Goal: Information Seeking & Learning: Learn about a topic

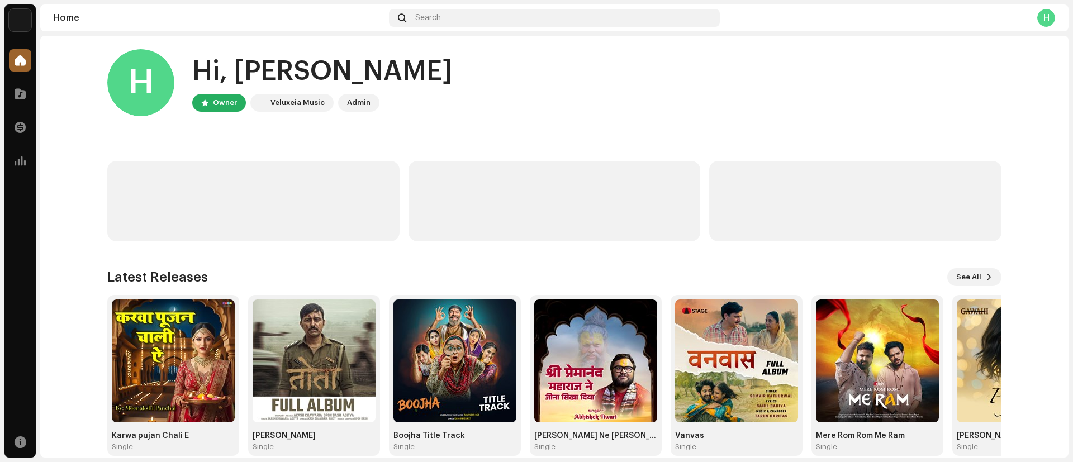
scroll to position [21, 0]
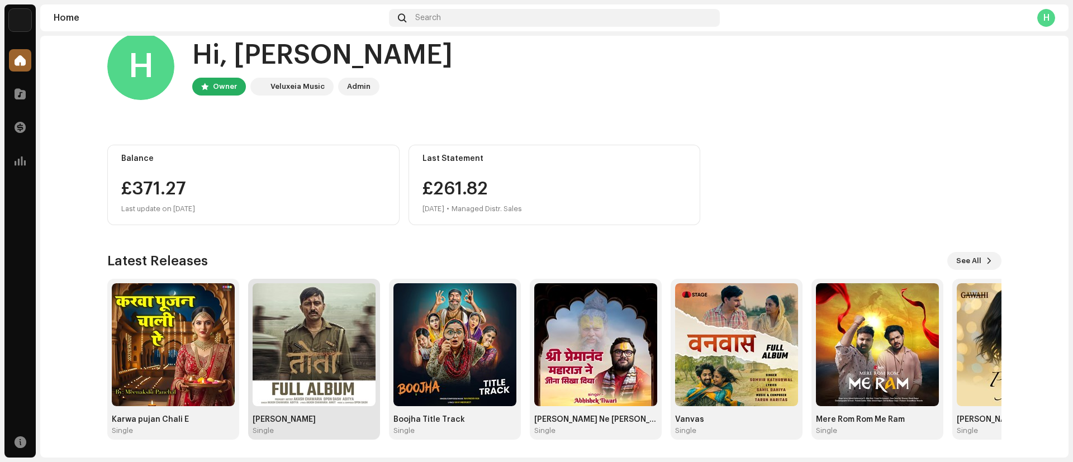
click at [282, 336] on img at bounding box center [314, 344] width 123 height 123
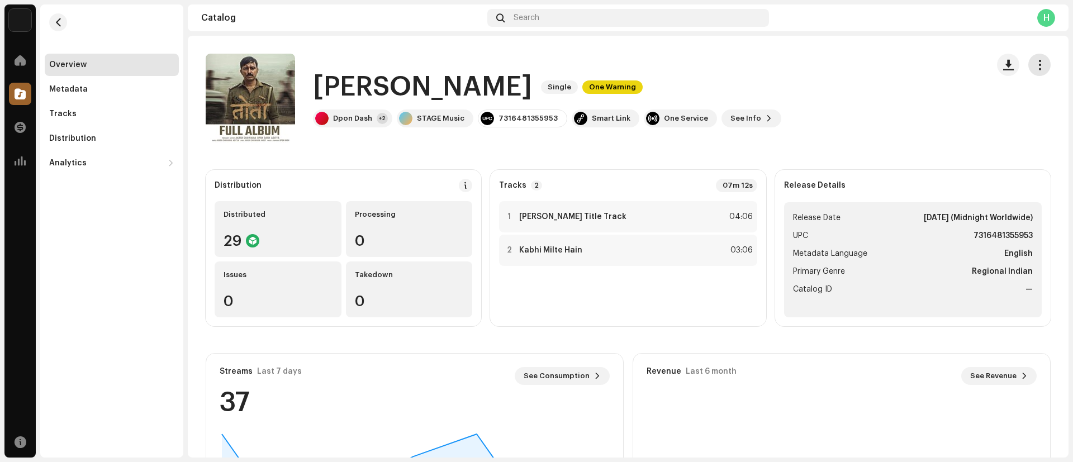
click at [1035, 68] on span "button" at bounding box center [1040, 64] width 11 height 9
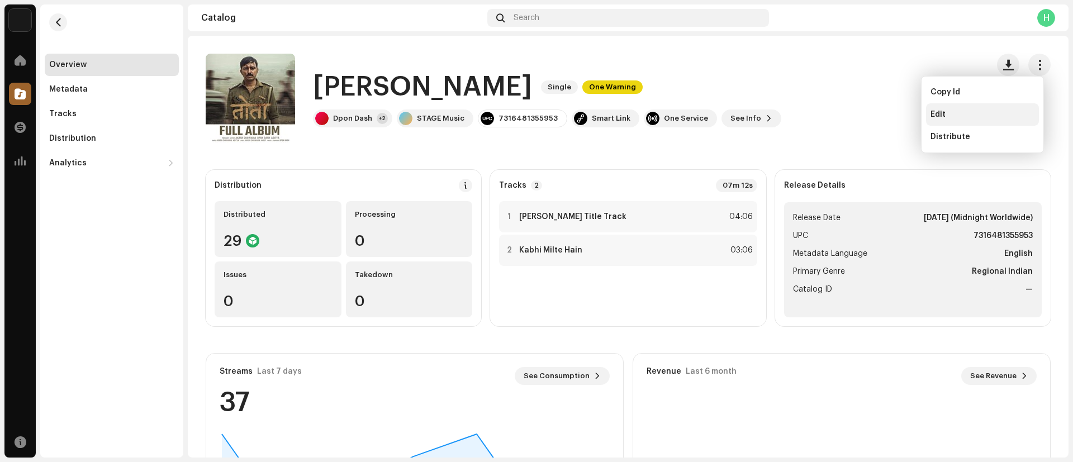
click at [949, 110] on div "Edit" at bounding box center [983, 114] width 104 height 9
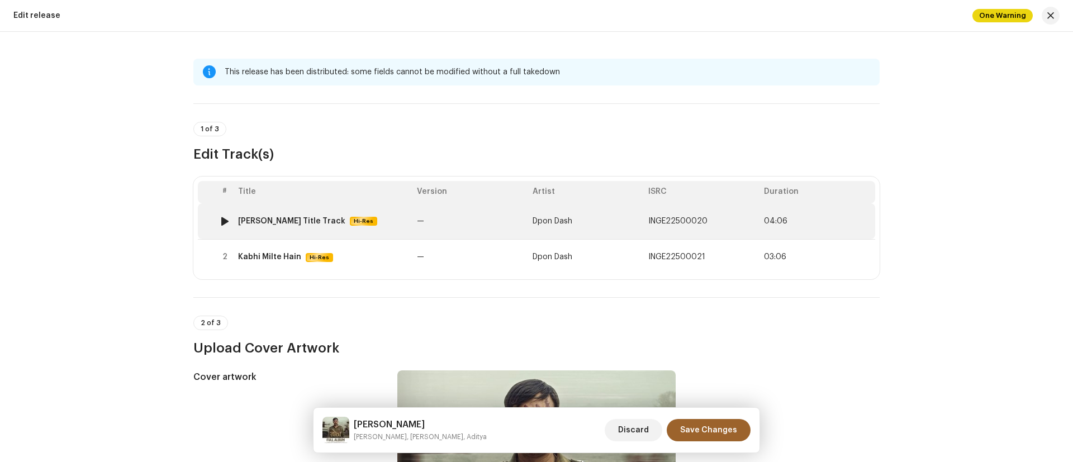
click at [291, 212] on td "[PERSON_NAME] Title Track Hi-Res" at bounding box center [323, 221] width 179 height 36
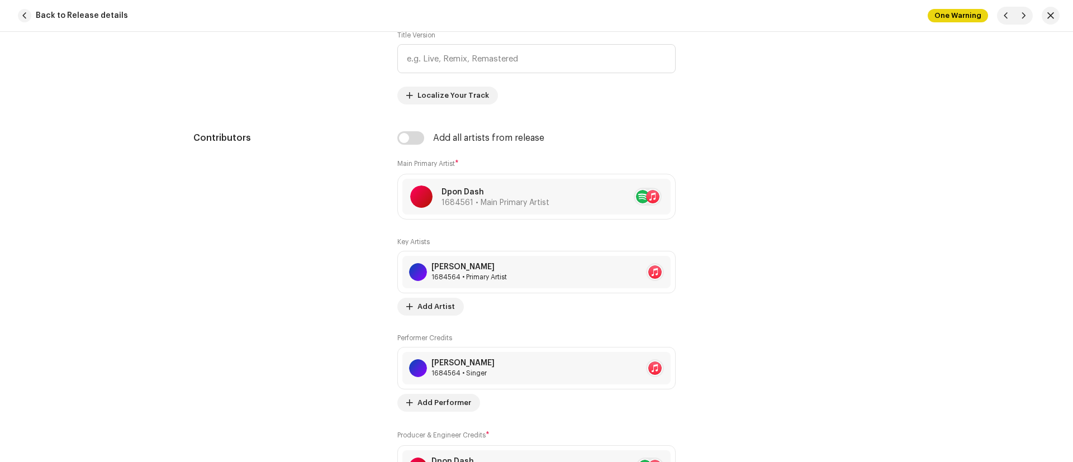
scroll to position [610, 0]
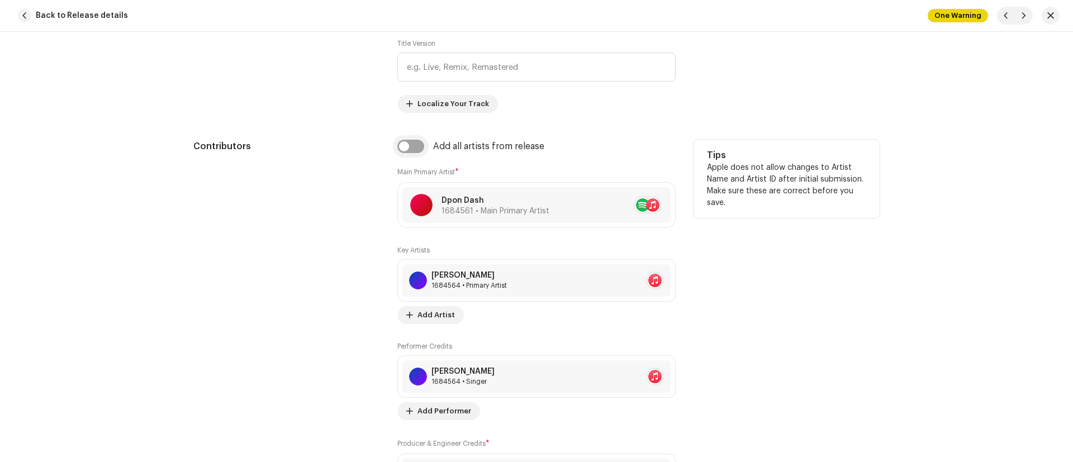
click at [410, 151] on input "checkbox" at bounding box center [410, 146] width 27 height 13
checkbox input "true"
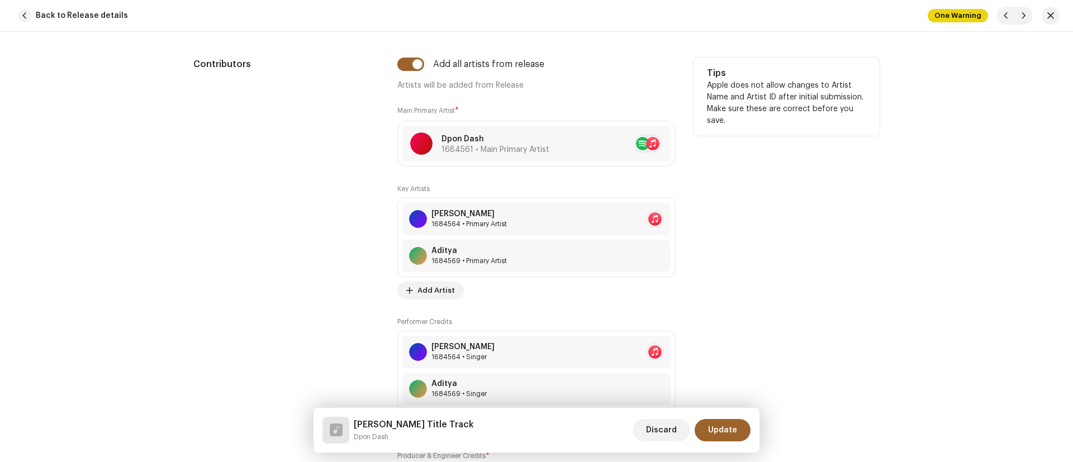
scroll to position [693, 0]
click at [655, 427] on span "Discard" at bounding box center [661, 430] width 31 height 22
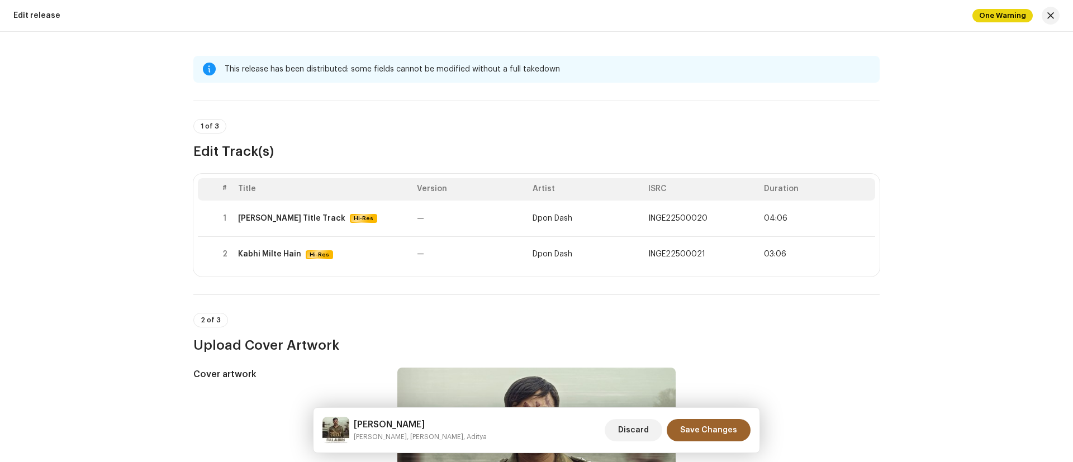
scroll to position [0, 0]
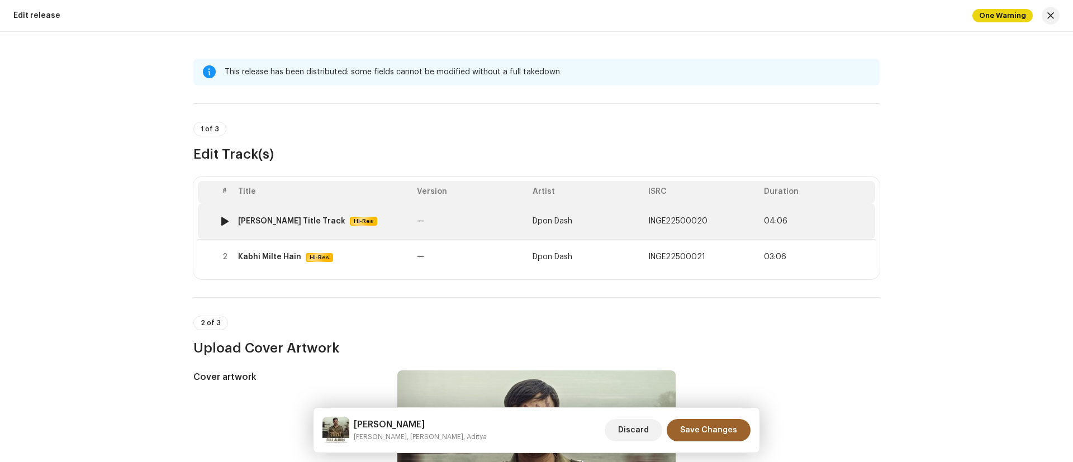
click at [272, 229] on td "[PERSON_NAME] Title Track Hi-Res" at bounding box center [323, 221] width 179 height 36
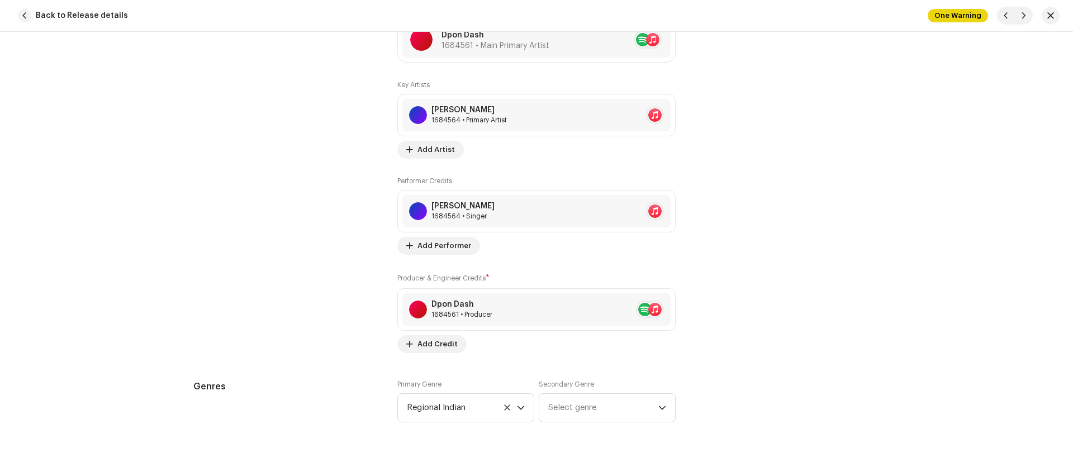
scroll to position [546, 0]
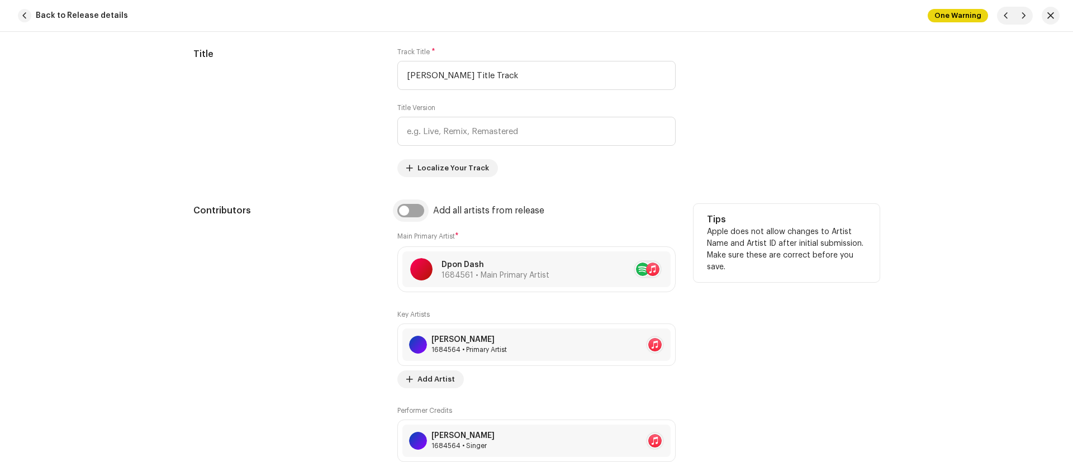
click at [409, 206] on input "checkbox" at bounding box center [410, 210] width 27 height 13
checkbox input "true"
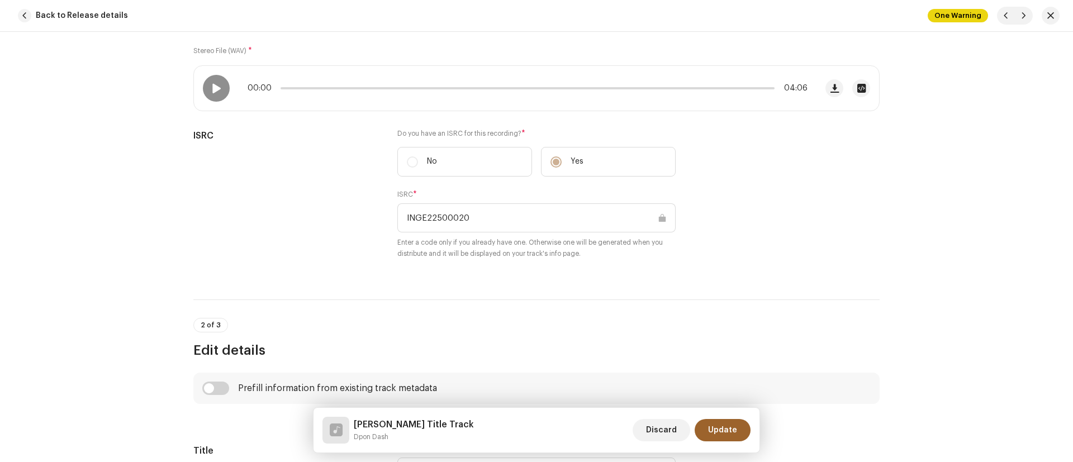
scroll to position [0, 0]
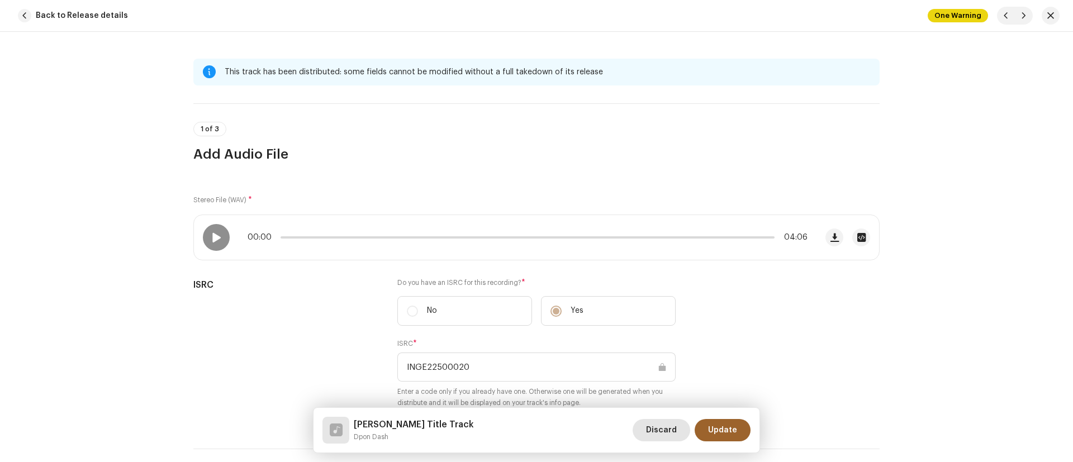
click at [664, 435] on span "Discard" at bounding box center [661, 430] width 31 height 22
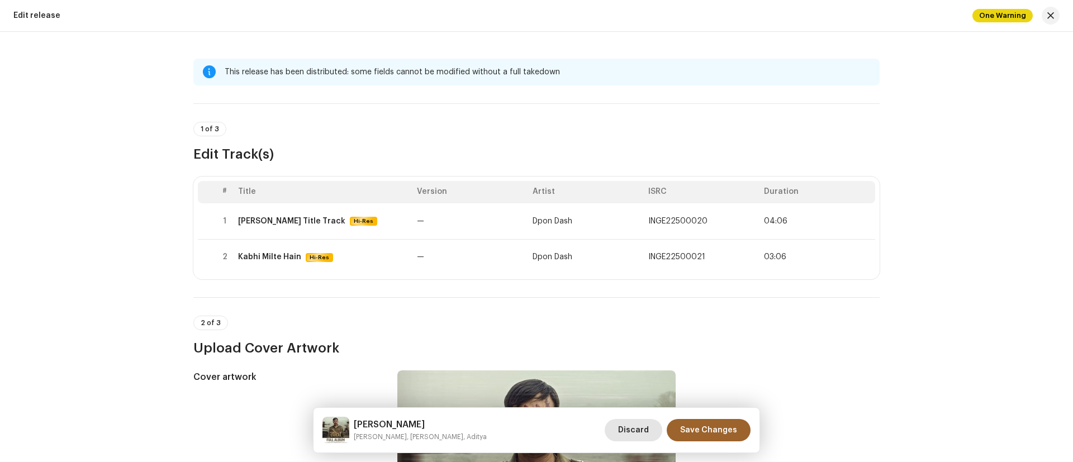
click at [633, 434] on span "Discard" at bounding box center [633, 430] width 31 height 22
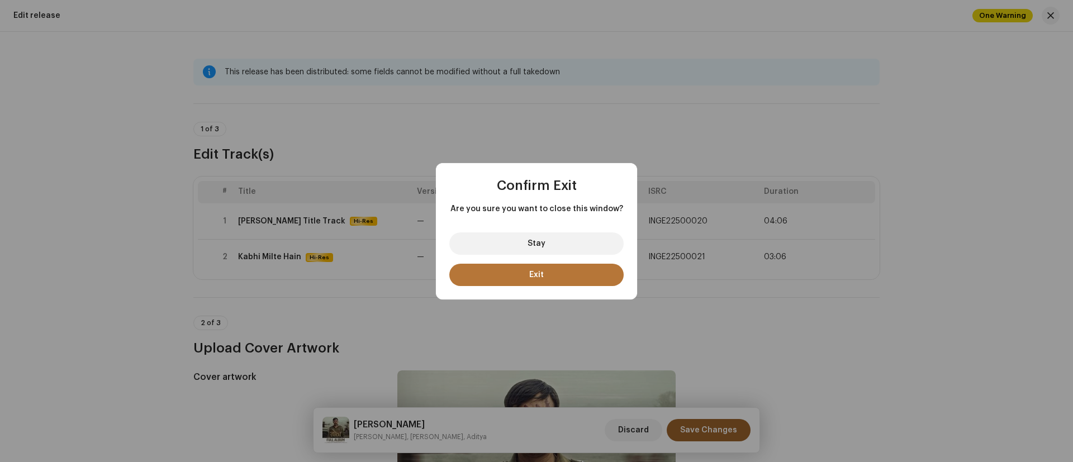
click at [543, 273] on span "Exit" at bounding box center [536, 275] width 15 height 8
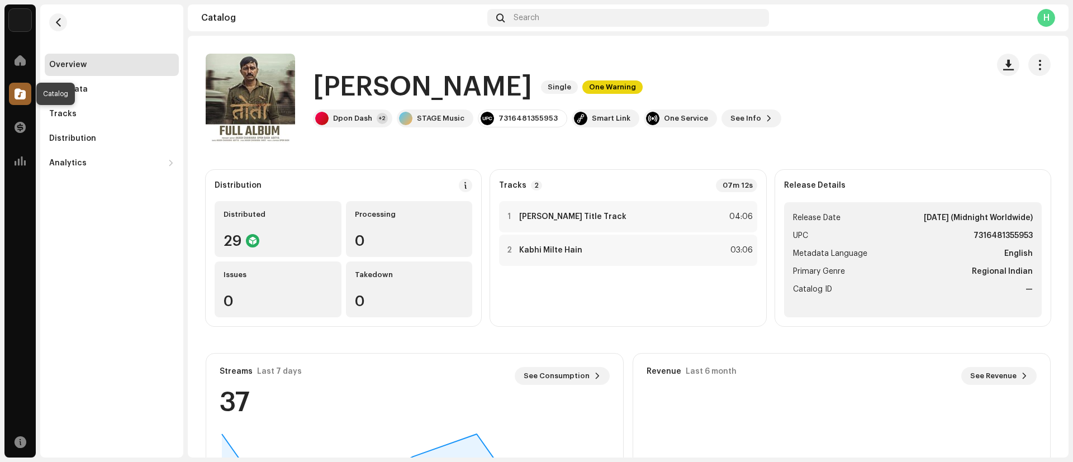
click at [17, 92] on span at bounding box center [20, 93] width 11 height 9
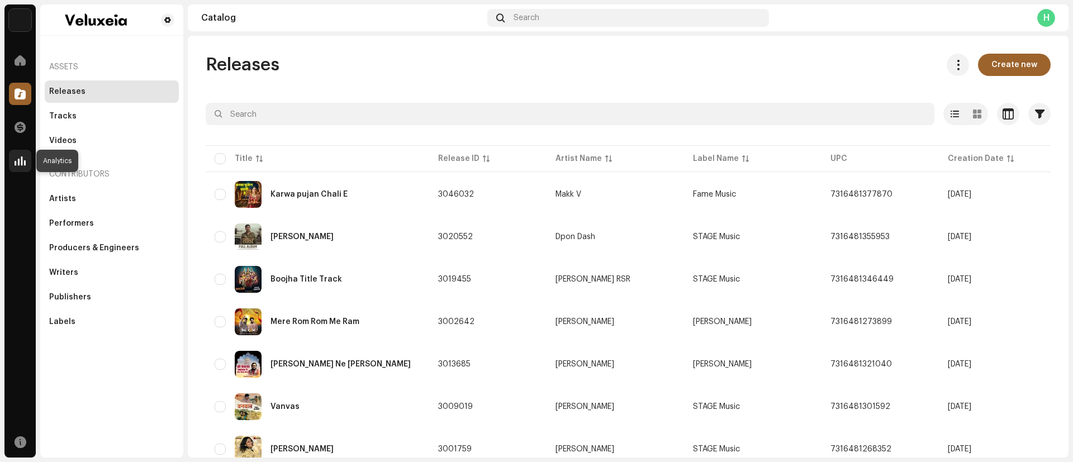
click at [20, 157] on span at bounding box center [20, 161] width 11 height 9
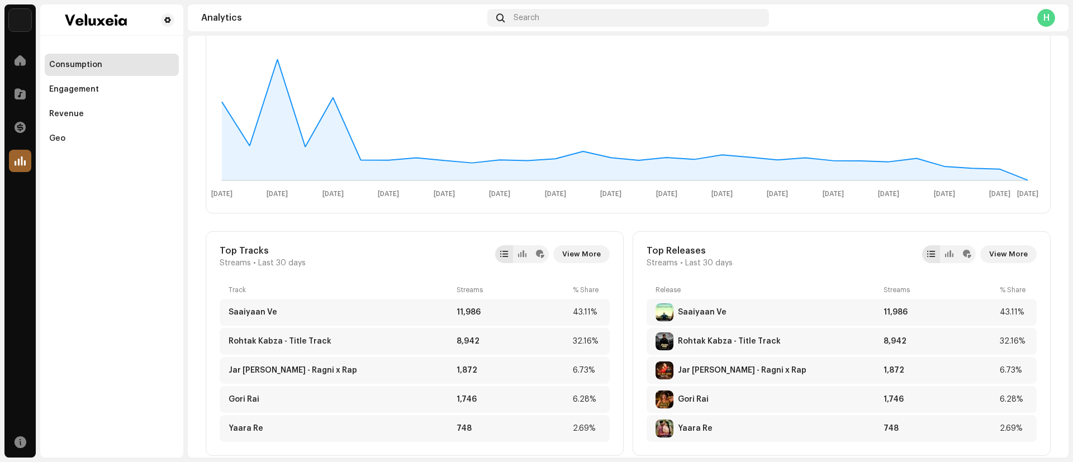
scroll to position [262, 0]
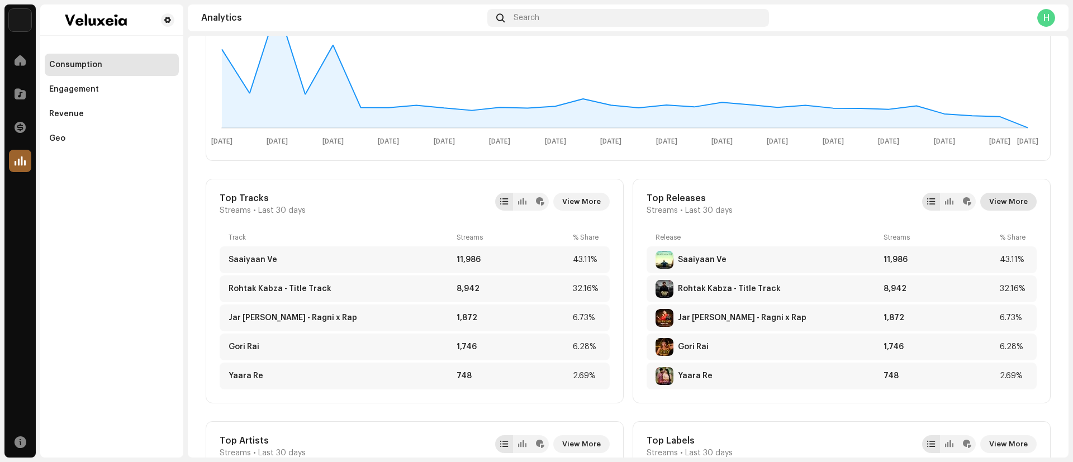
click at [1007, 205] on span "View More" at bounding box center [1009, 202] width 39 height 22
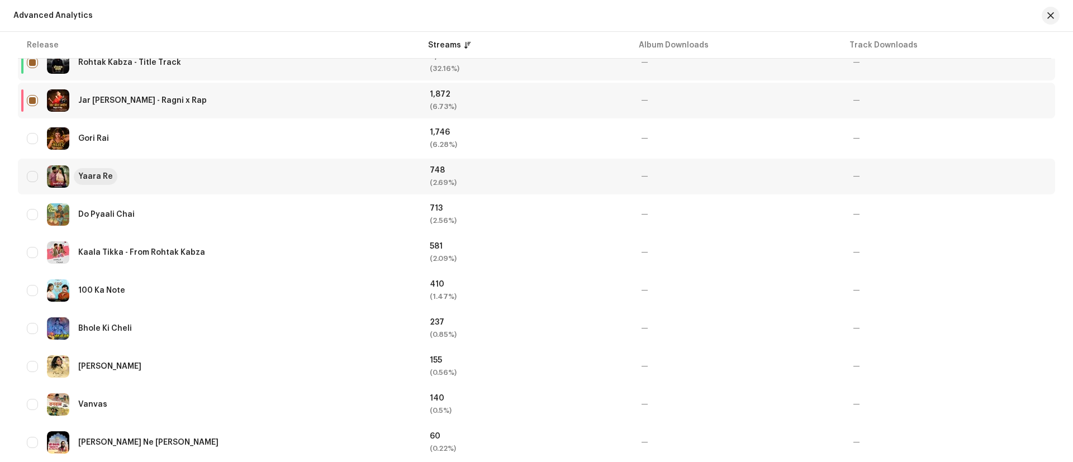
scroll to position [467, 0]
click at [28, 135] on input "checkbox" at bounding box center [32, 137] width 11 height 11
checkbox input "true"
click at [31, 172] on input "Row Unselected" at bounding box center [32, 175] width 11 height 11
checkbox input "true"
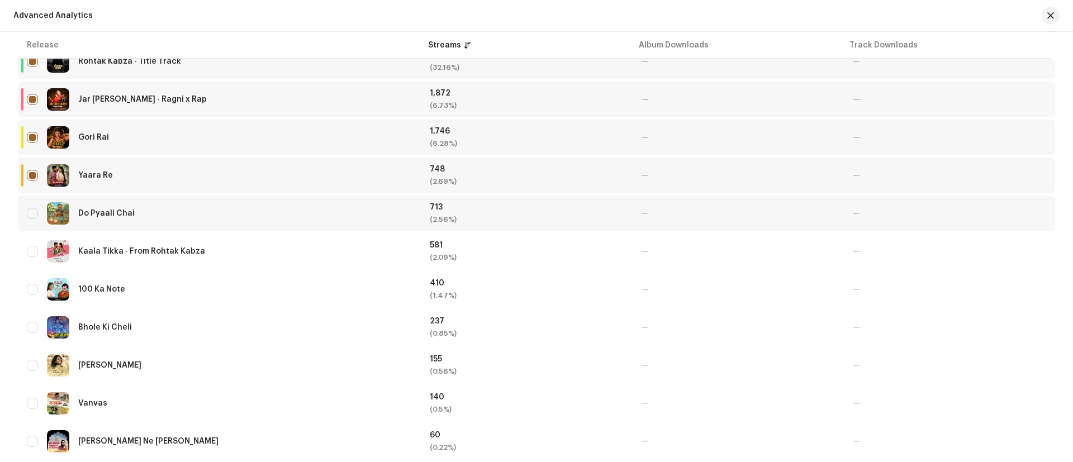
click at [27, 220] on div "Do Pyaali Chai" at bounding box center [219, 213] width 385 height 22
click at [29, 210] on input "Row Unselected" at bounding box center [32, 213] width 11 height 11
checkbox input "true"
click at [31, 248] on input "Row Unselected" at bounding box center [32, 251] width 11 height 11
checkbox input "true"
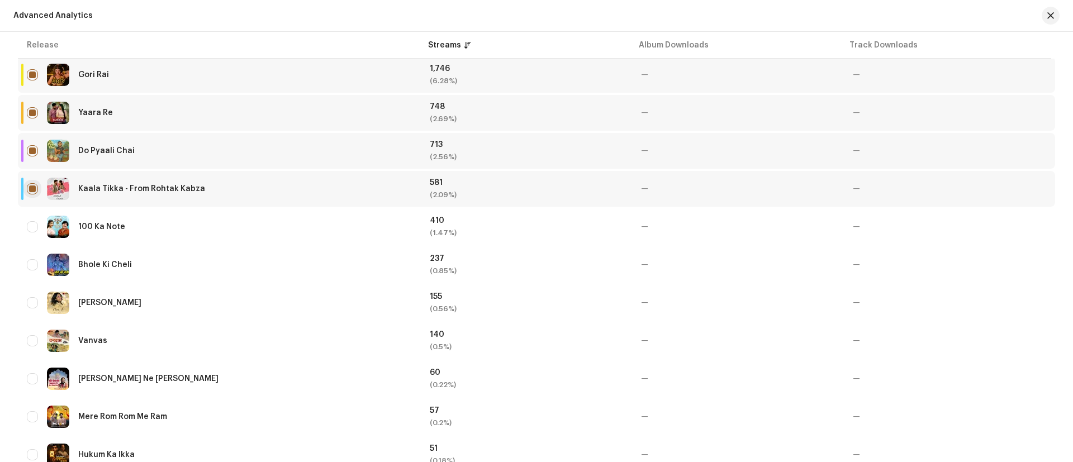
scroll to position [531, 0]
click at [30, 231] on div "100 Ka Note" at bounding box center [219, 226] width 385 height 22
click at [33, 229] on input "Row Unselected" at bounding box center [32, 225] width 11 height 11
checkbox input "true"
click at [39, 267] on div "Bhole Ki Cheli" at bounding box center [219, 264] width 385 height 22
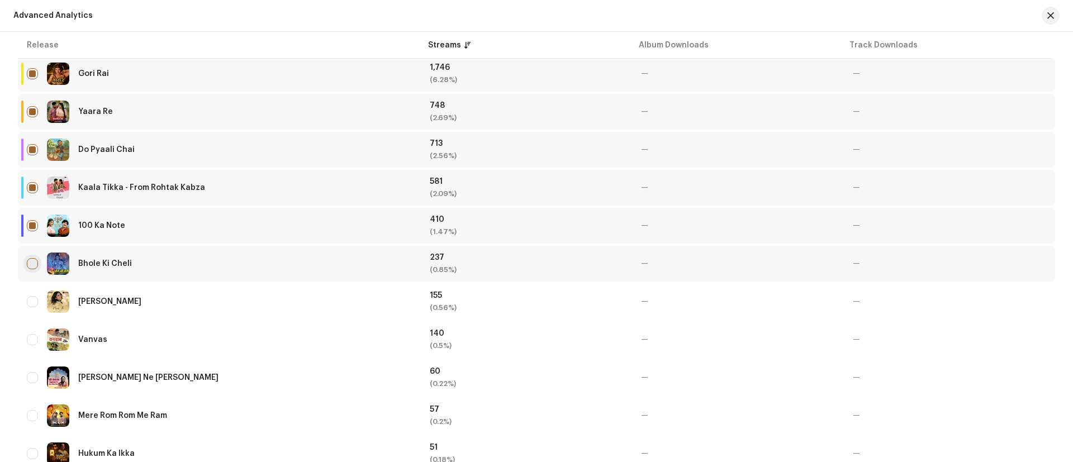
click at [33, 265] on input "Row Unselected" at bounding box center [32, 263] width 11 height 11
checkbox input "true"
click at [36, 305] on input "Row Unselected" at bounding box center [32, 301] width 11 height 11
checkbox input "true"
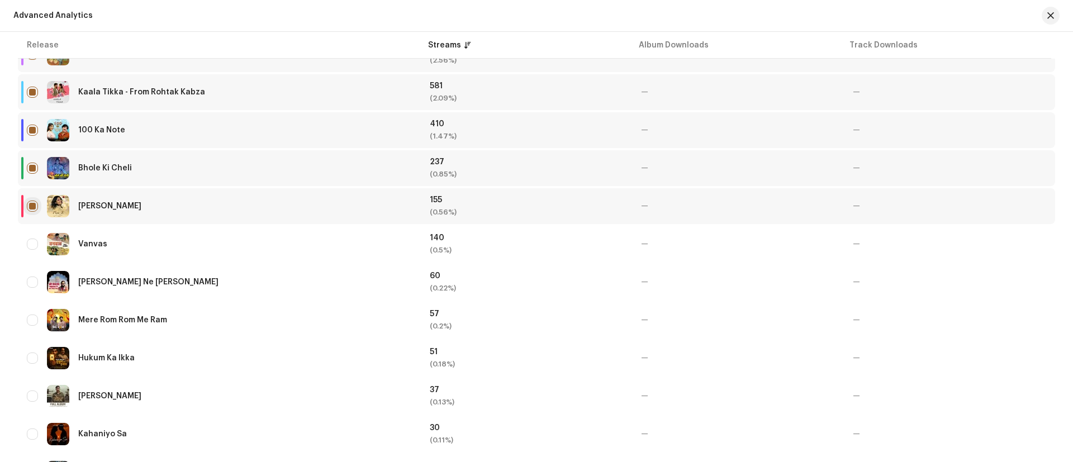
scroll to position [627, 0]
click at [31, 243] on input "Row Unselected" at bounding box center [32, 243] width 11 height 11
checkbox input "true"
click at [35, 283] on input "Row Unselected" at bounding box center [32, 281] width 11 height 11
checkbox input "true"
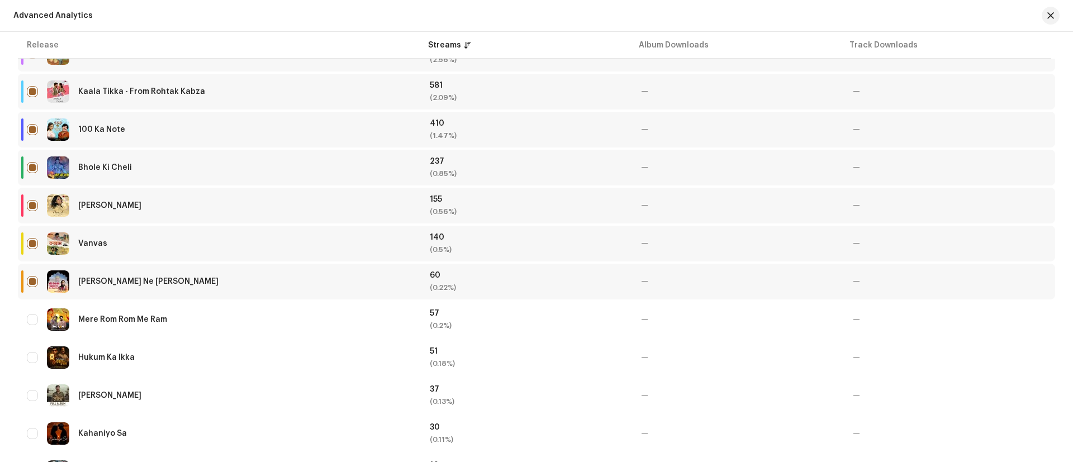
scroll to position [750, 0]
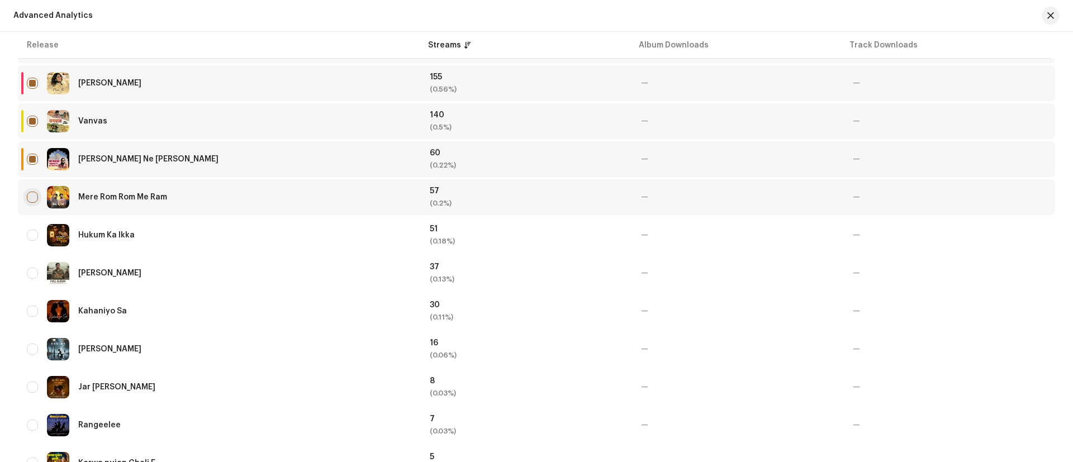
click at [31, 201] on input "Row Unselected" at bounding box center [32, 197] width 11 height 11
checkbox input "true"
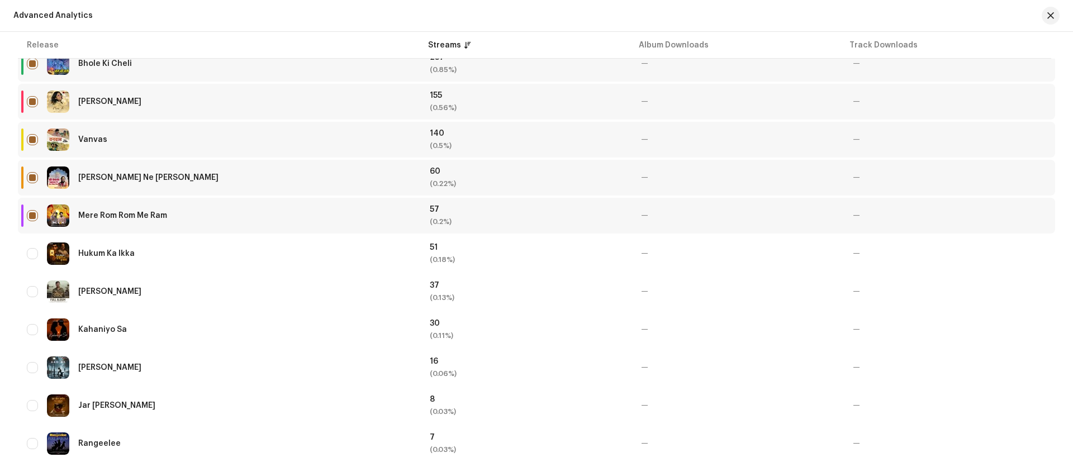
scroll to position [741, 0]
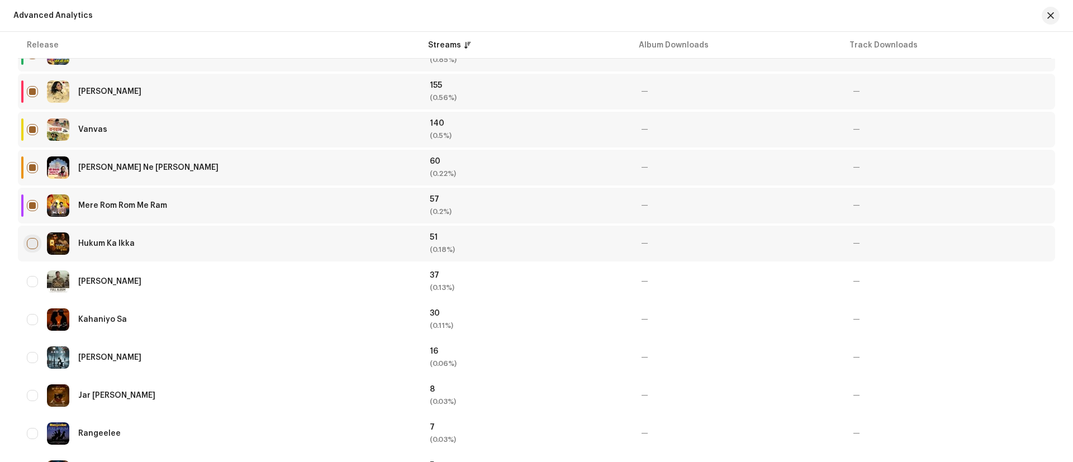
click at [33, 246] on input "Row Unselected" at bounding box center [32, 243] width 11 height 11
checkbox input "true"
click at [29, 281] on input "Row Unselected" at bounding box center [32, 281] width 11 height 11
checkbox input "true"
click at [25, 319] on td "Kahaniyo Sa" at bounding box center [219, 320] width 403 height 36
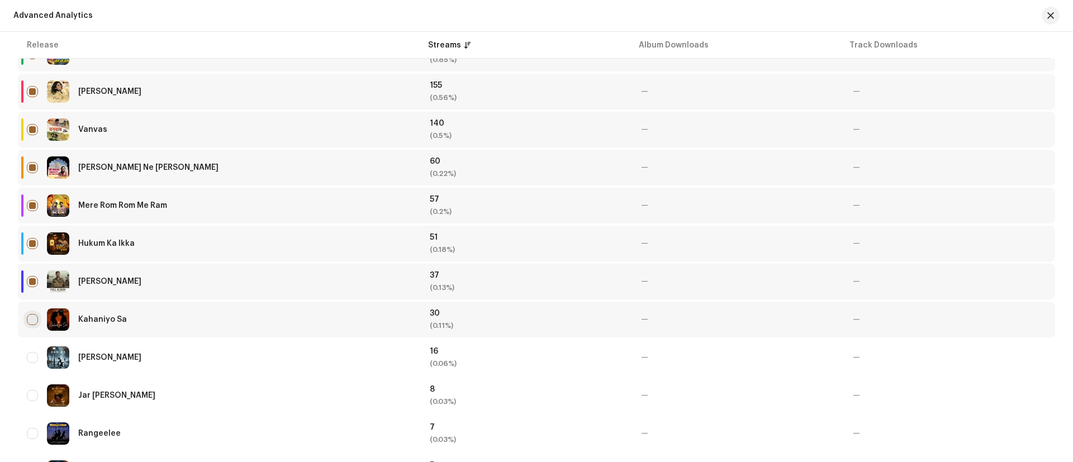
click at [35, 324] on input "Row Unselected" at bounding box center [32, 319] width 11 height 11
checkbox input "true"
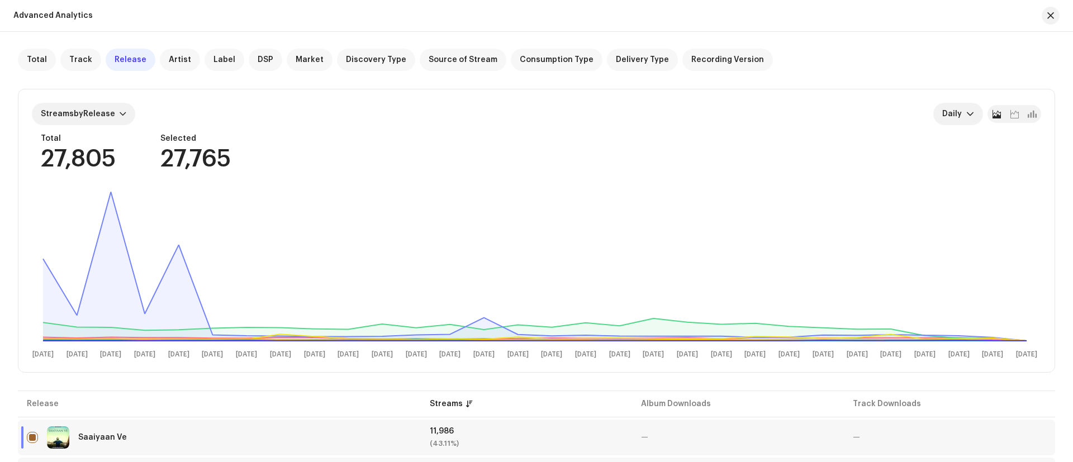
scroll to position [51, 0]
click at [1049, 17] on span "button" at bounding box center [1051, 15] width 7 height 9
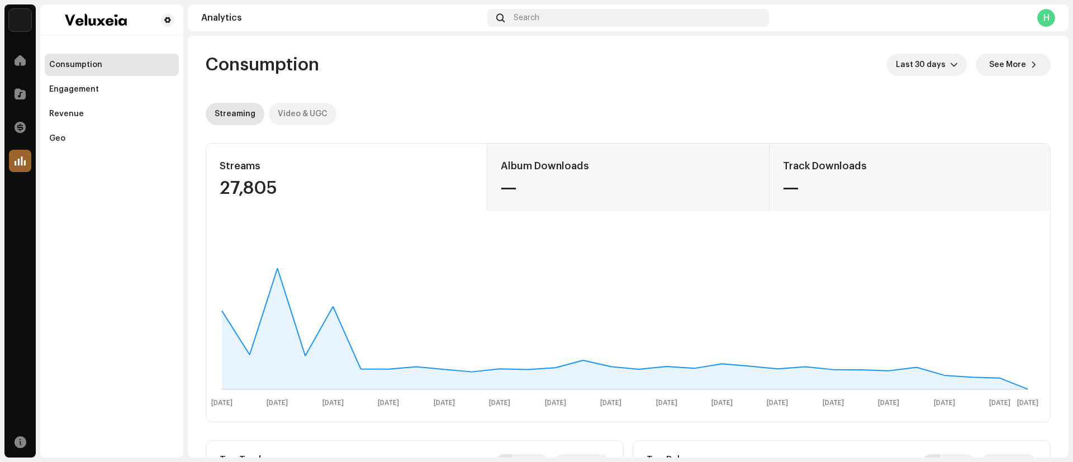
click at [299, 118] on div "Video & UGC" at bounding box center [303, 114] width 50 height 22
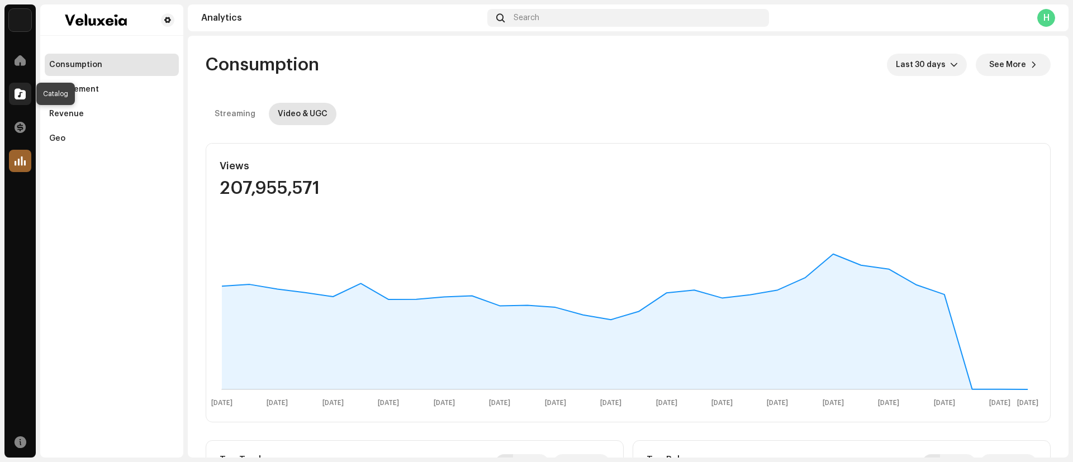
click at [22, 98] on span at bounding box center [20, 93] width 11 height 9
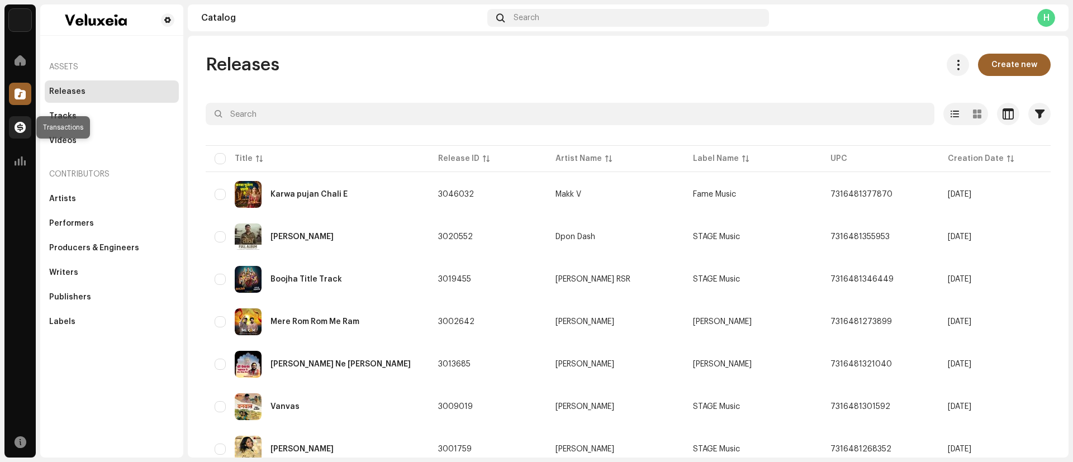
click at [22, 127] on span at bounding box center [20, 127] width 11 height 9
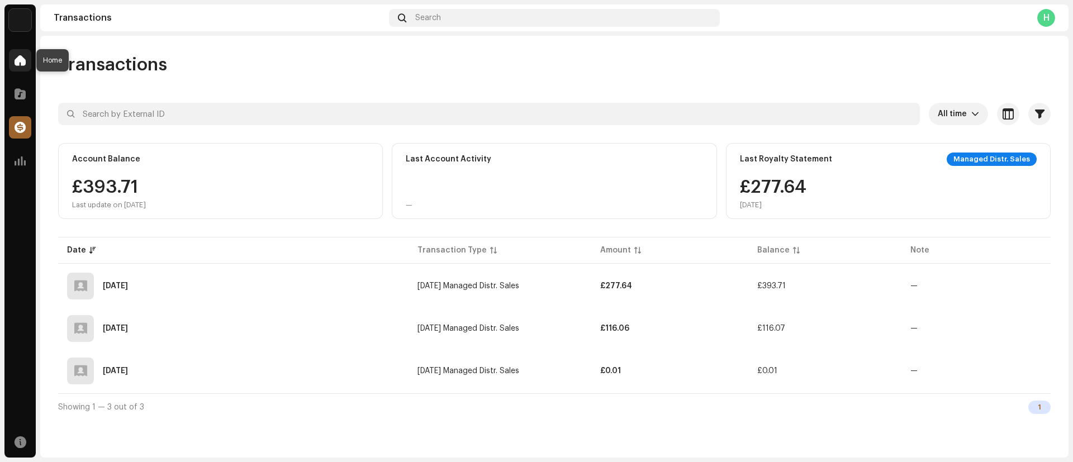
click at [17, 56] on span at bounding box center [20, 60] width 11 height 9
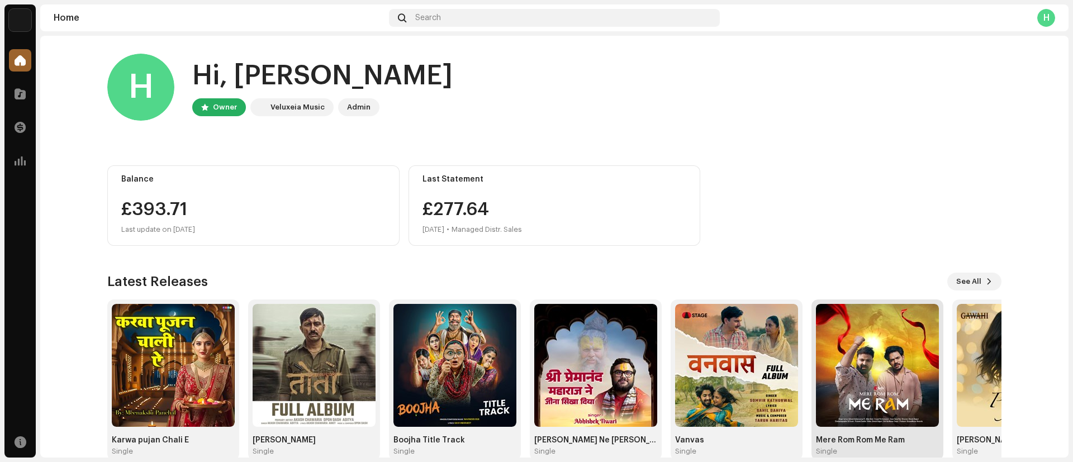
click at [898, 381] on img at bounding box center [877, 365] width 123 height 123
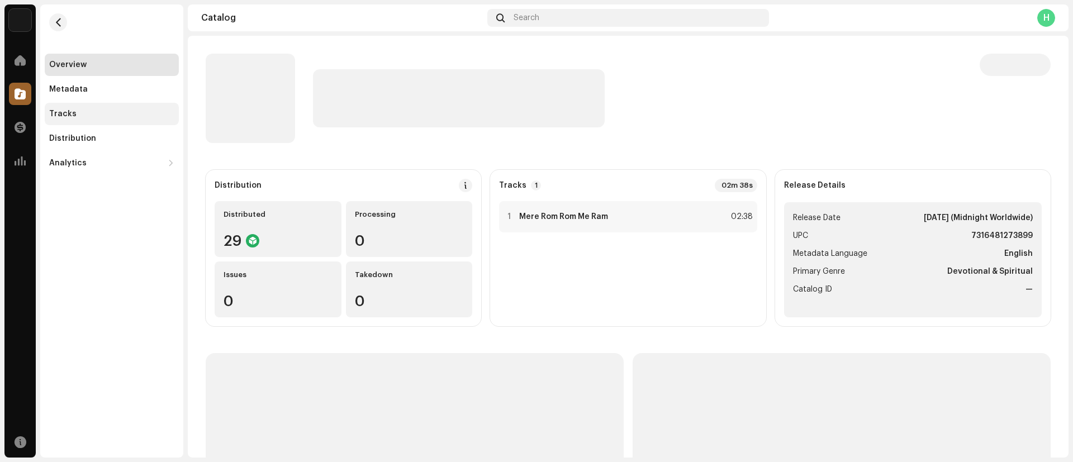
click at [74, 116] on div "Tracks" at bounding box center [111, 114] width 125 height 9
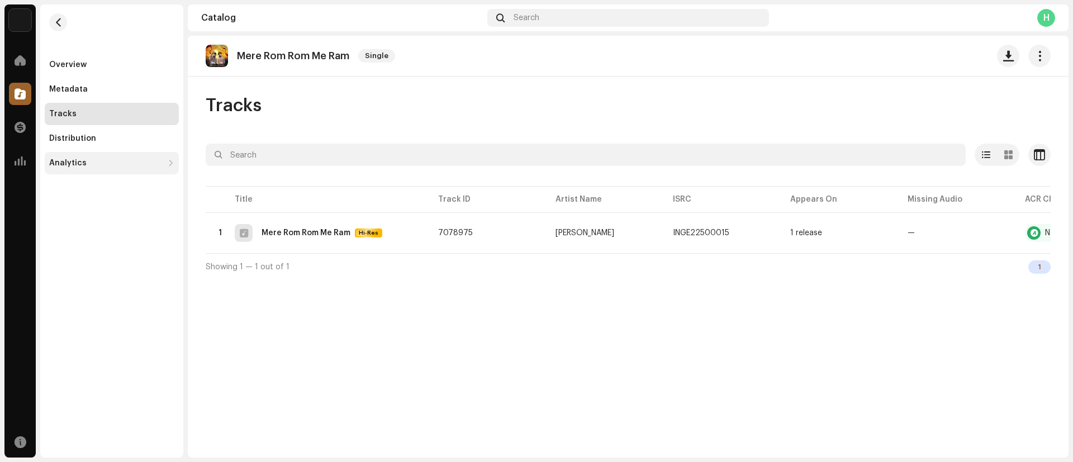
click at [82, 159] on div "Analytics" at bounding box center [67, 163] width 37 height 9
click at [91, 182] on div "Consumption" at bounding box center [112, 188] width 134 height 22
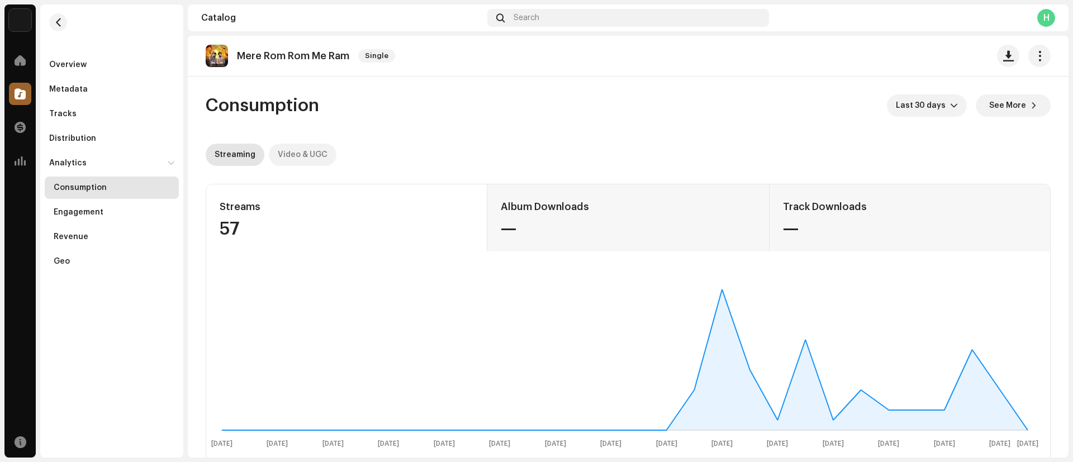
click at [306, 149] on div "Video & UGC" at bounding box center [303, 155] width 50 height 22
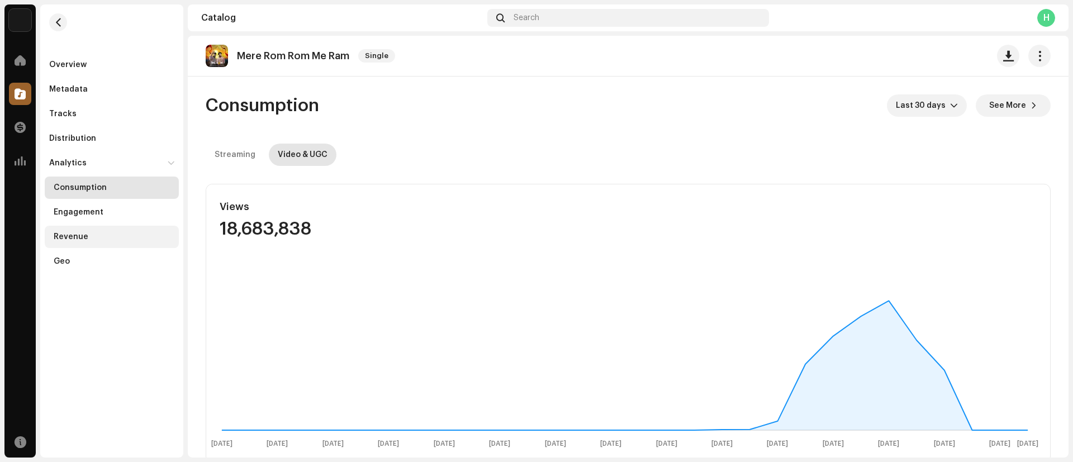
click at [72, 234] on div "Revenue" at bounding box center [71, 237] width 35 height 9
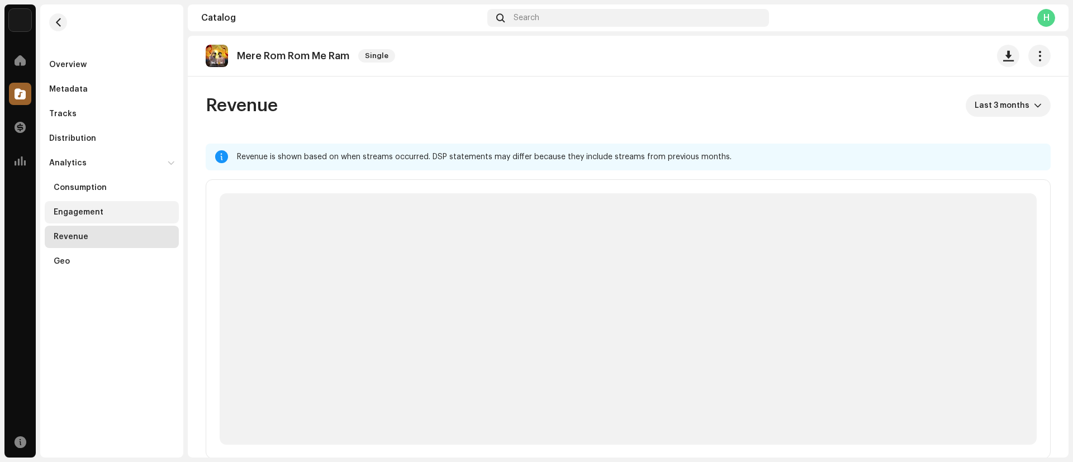
click at [88, 212] on div "Engagement" at bounding box center [79, 212] width 50 height 9
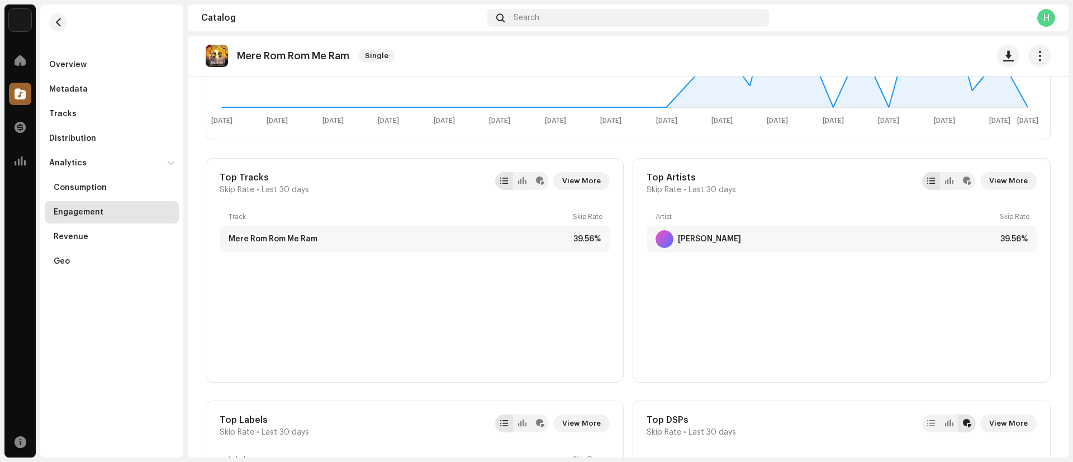
scroll to position [313, 0]
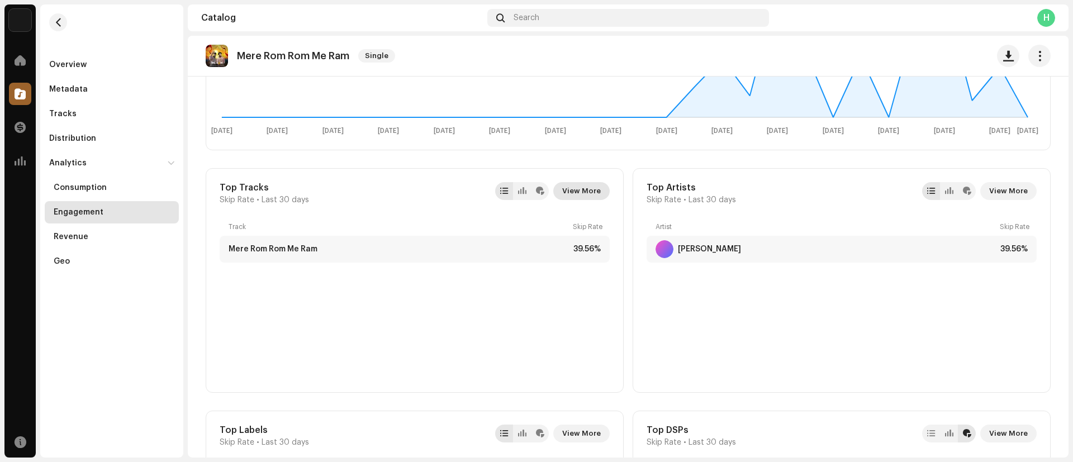
click at [566, 188] on span "View More" at bounding box center [581, 191] width 39 height 22
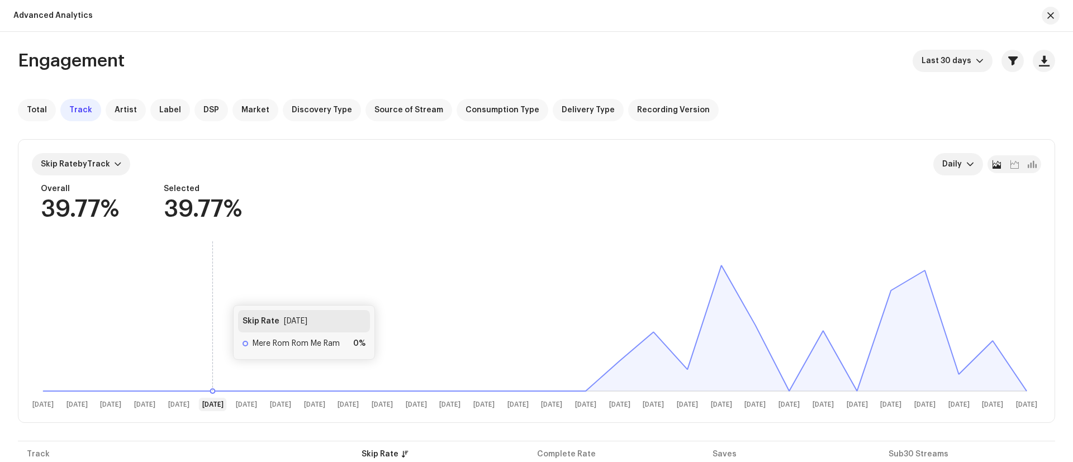
scroll to position [64, 0]
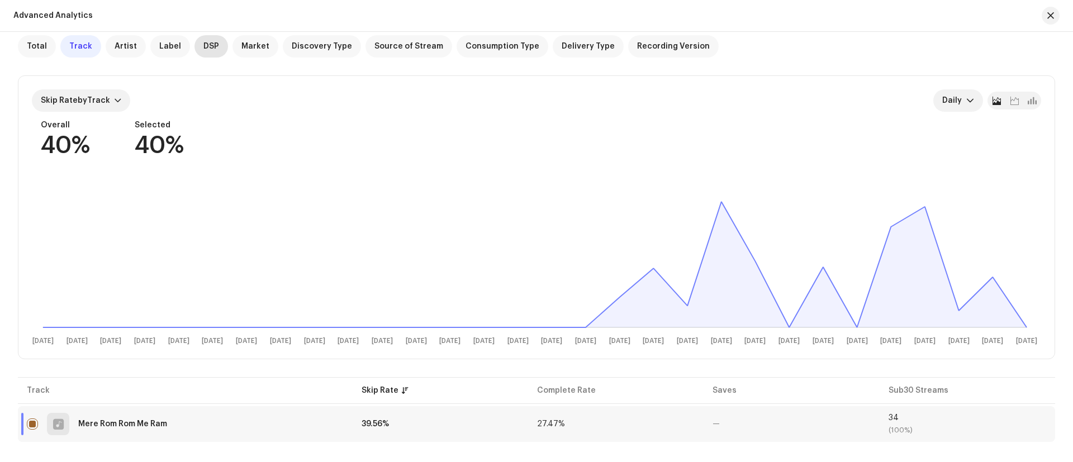
click at [207, 48] on span "DSP" at bounding box center [211, 46] width 16 height 9
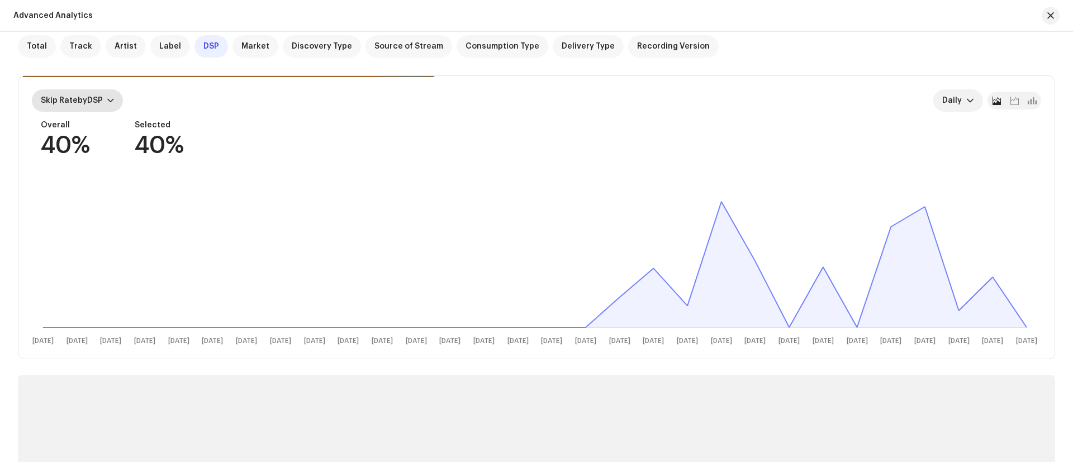
click at [87, 102] on span "Skip Rate by DSP" at bounding box center [72, 101] width 62 height 8
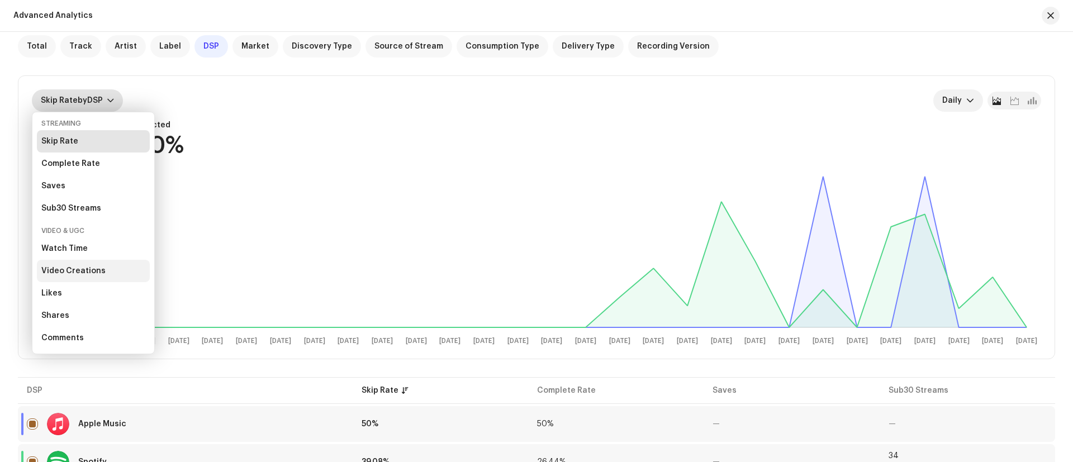
click at [87, 268] on div "Video Creations" at bounding box center [73, 271] width 64 height 9
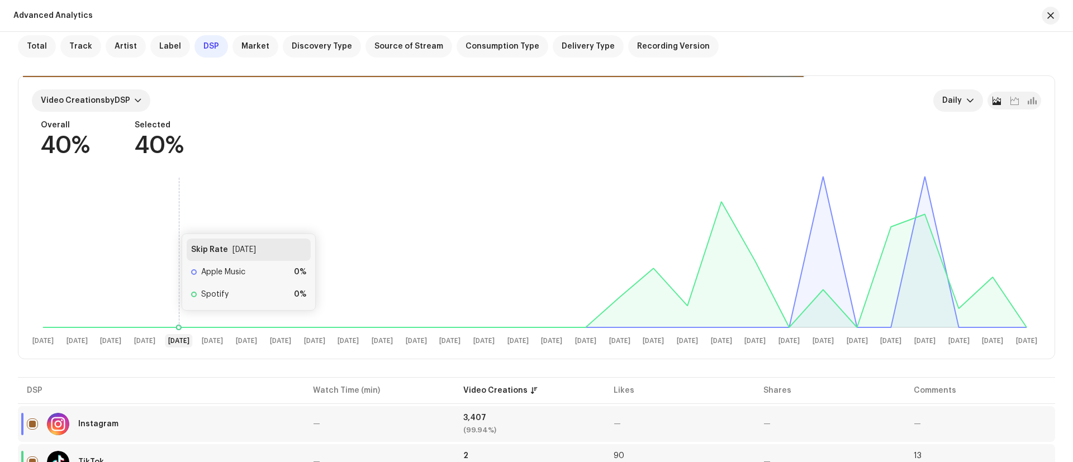
scroll to position [102, 0]
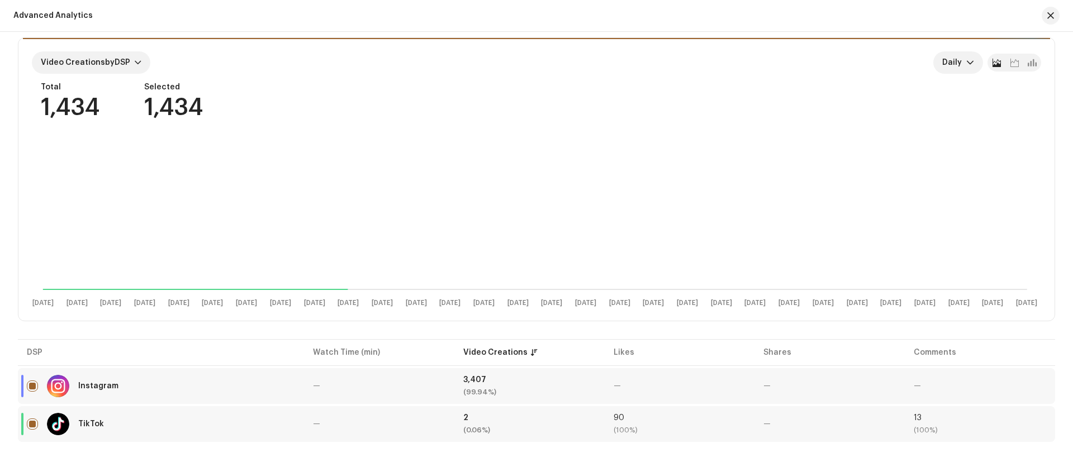
click at [490, 378] on div "3,407" at bounding box center [529, 380] width 132 height 8
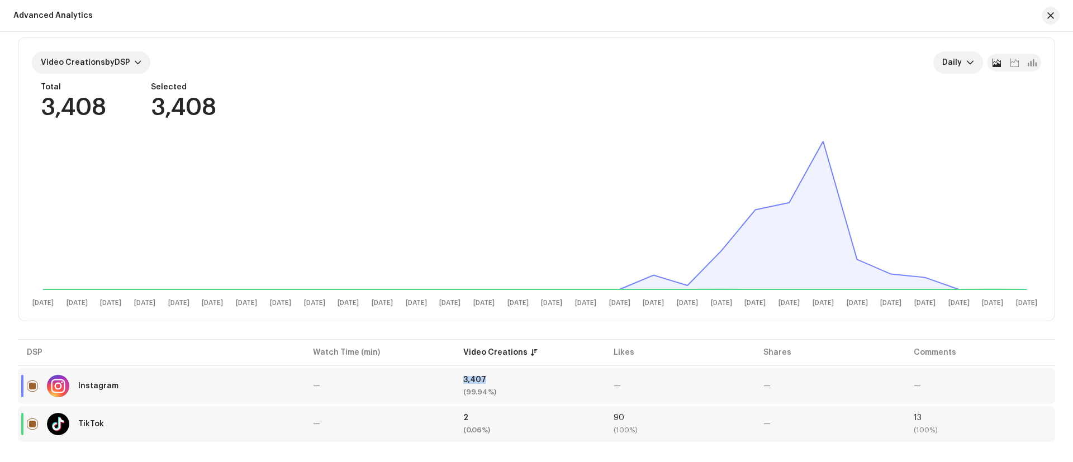
drag, startPoint x: 490, startPoint y: 378, endPoint x: 459, endPoint y: 379, distance: 30.8
click at [459, 379] on td "3,407 (99.94%)" at bounding box center [530, 386] width 150 height 36
click at [372, 407] on td "—" at bounding box center [379, 424] width 150 height 36
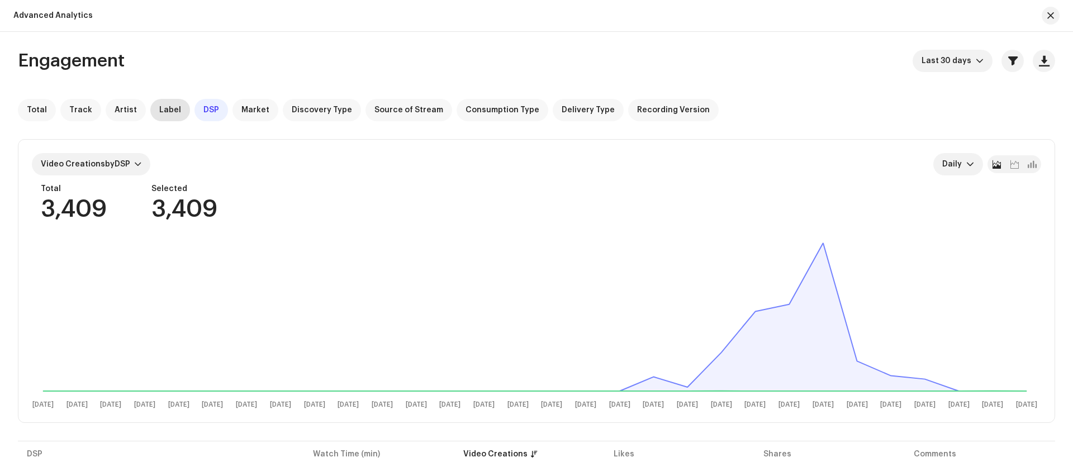
click at [160, 106] on span "Label" at bounding box center [170, 110] width 22 height 9
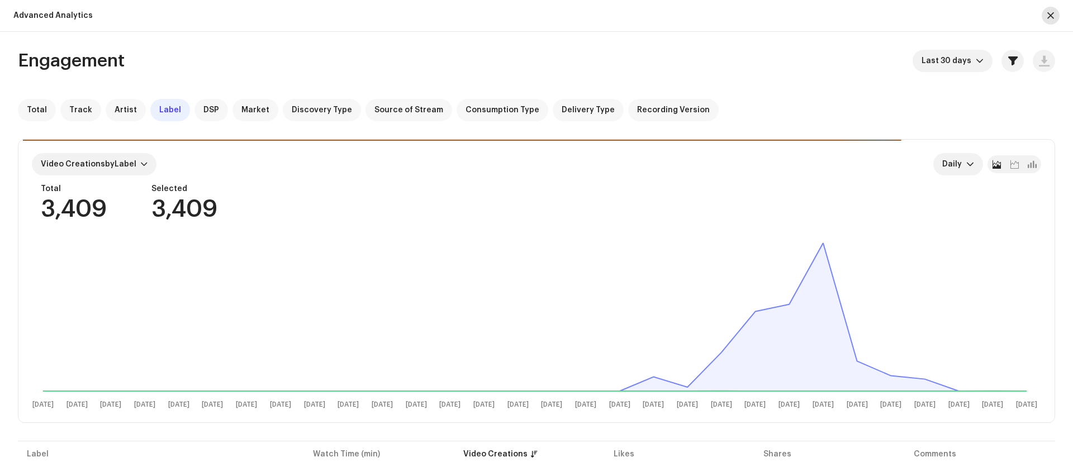
click at [1055, 17] on button "button" at bounding box center [1051, 16] width 18 height 18
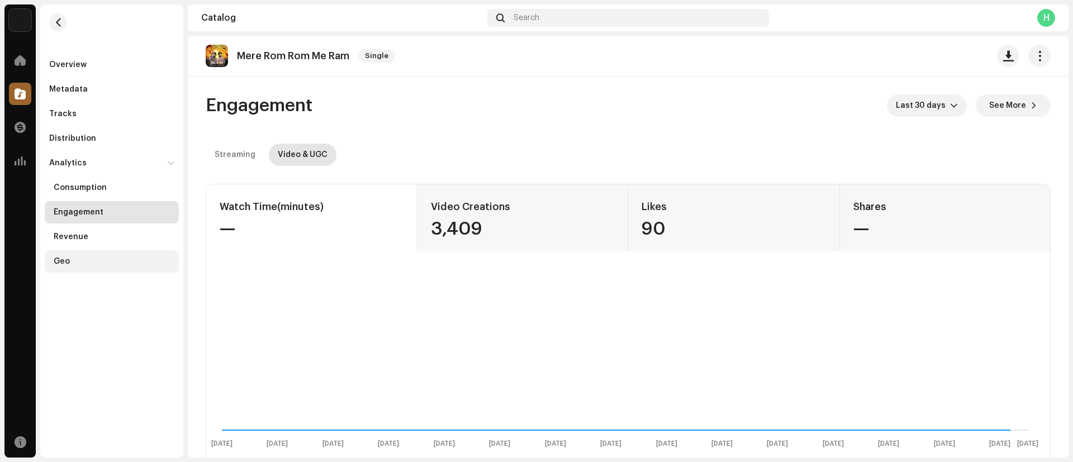
click at [85, 259] on div "Geo" at bounding box center [114, 261] width 121 height 9
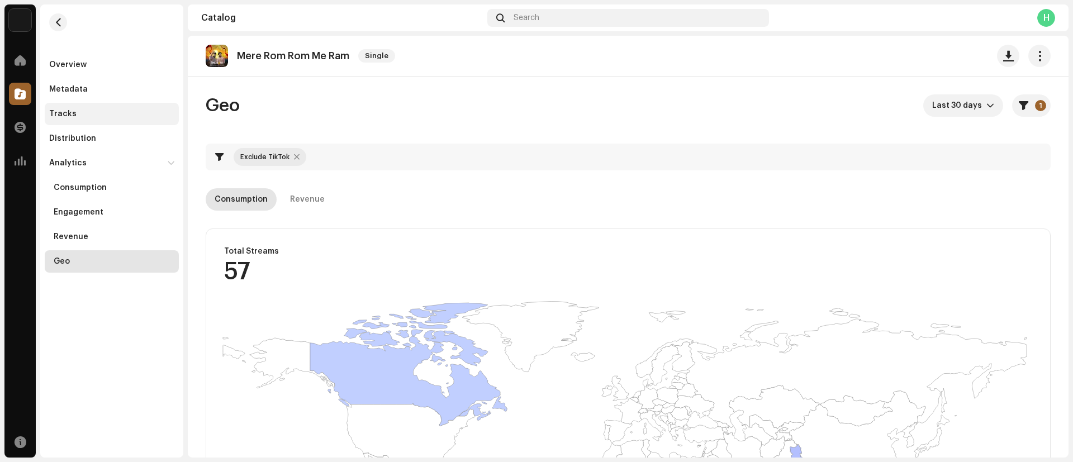
click at [83, 116] on div "Tracks" at bounding box center [111, 114] width 125 height 9
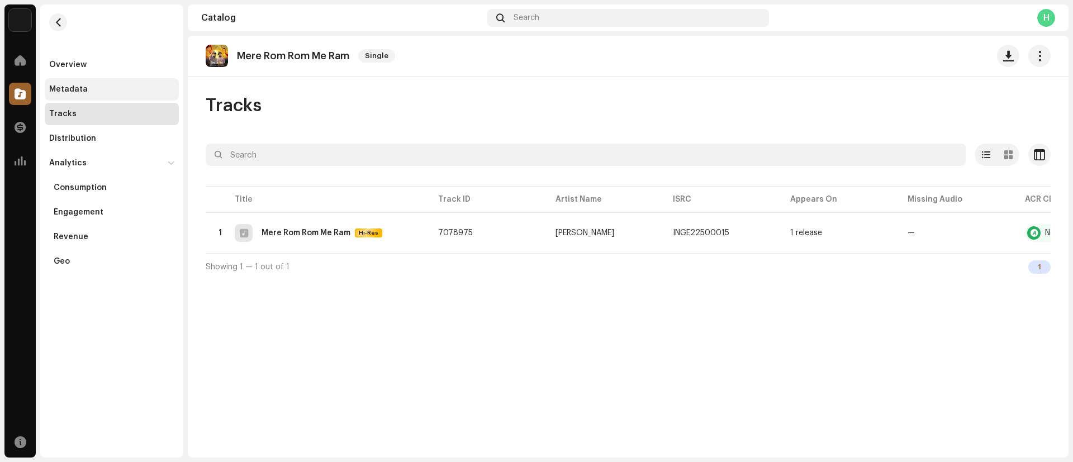
click at [82, 83] on div "Metadata" at bounding box center [112, 89] width 134 height 22
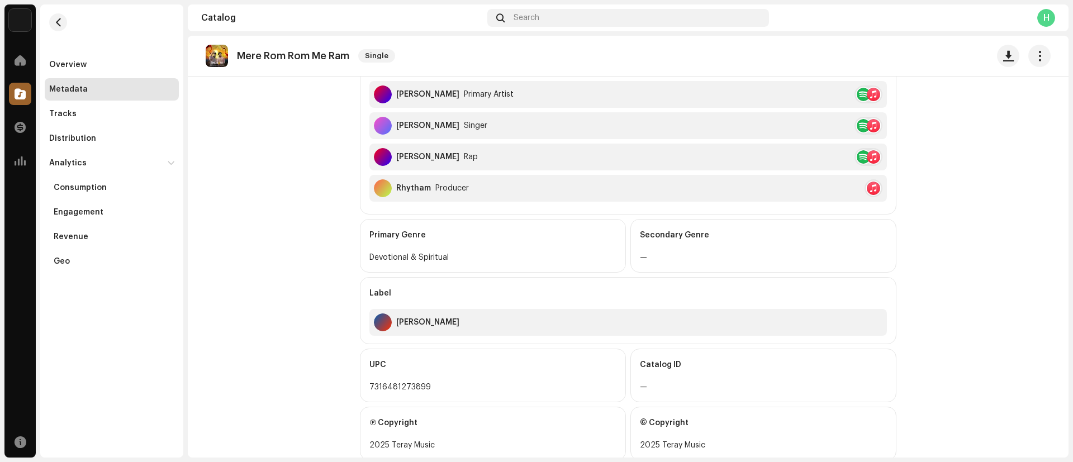
scroll to position [388, 0]
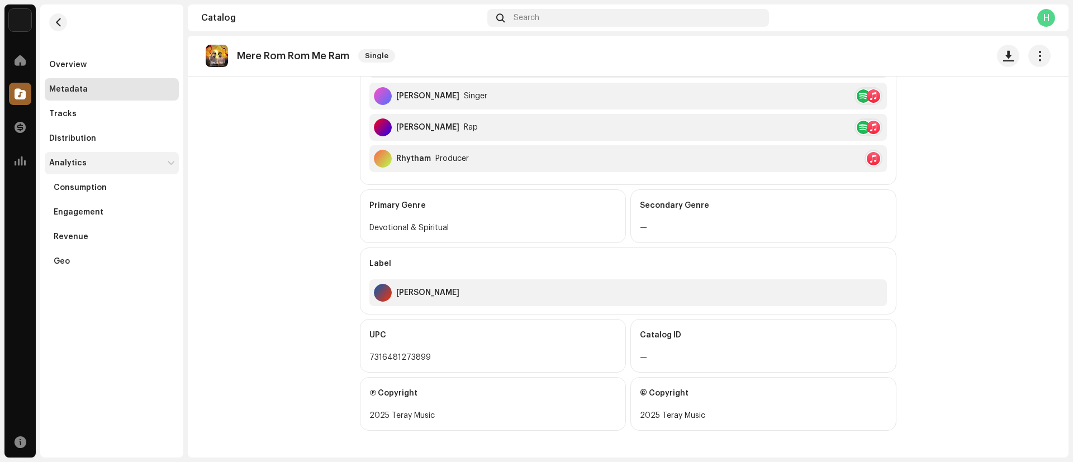
click at [70, 155] on div "Analytics" at bounding box center [112, 163] width 134 height 22
click at [74, 135] on div "Distribution" at bounding box center [72, 138] width 47 height 9
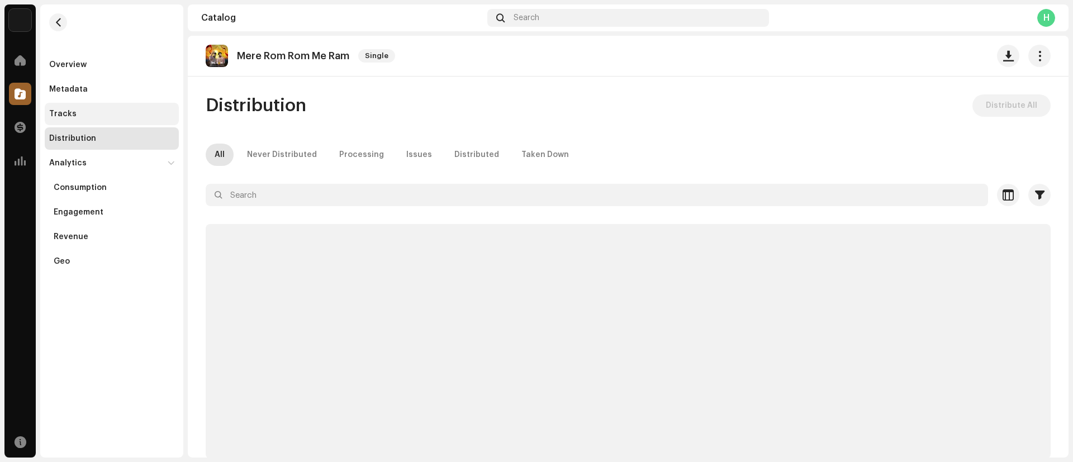
click at [74, 116] on div "Tracks" at bounding box center [111, 114] width 125 height 9
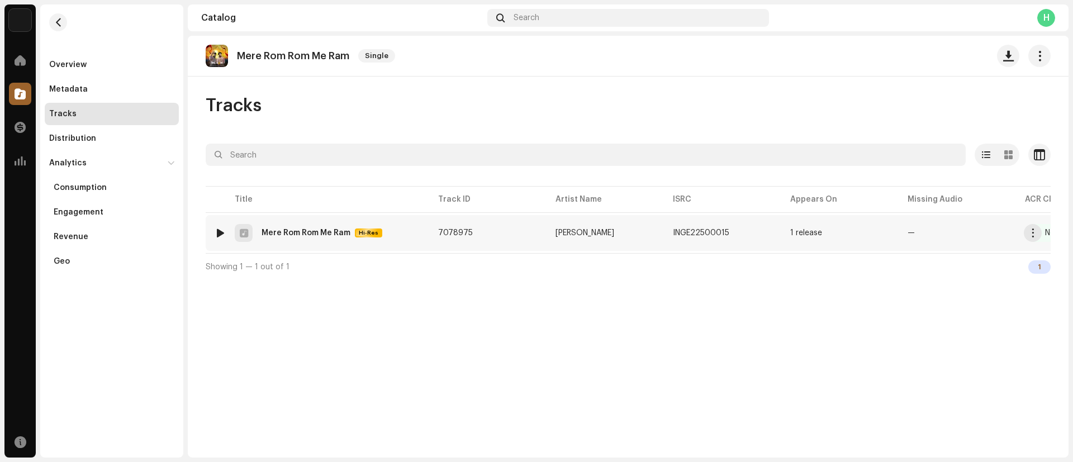
click at [305, 233] on div "Mere Rom Rom Me Ram" at bounding box center [306, 233] width 89 height 8
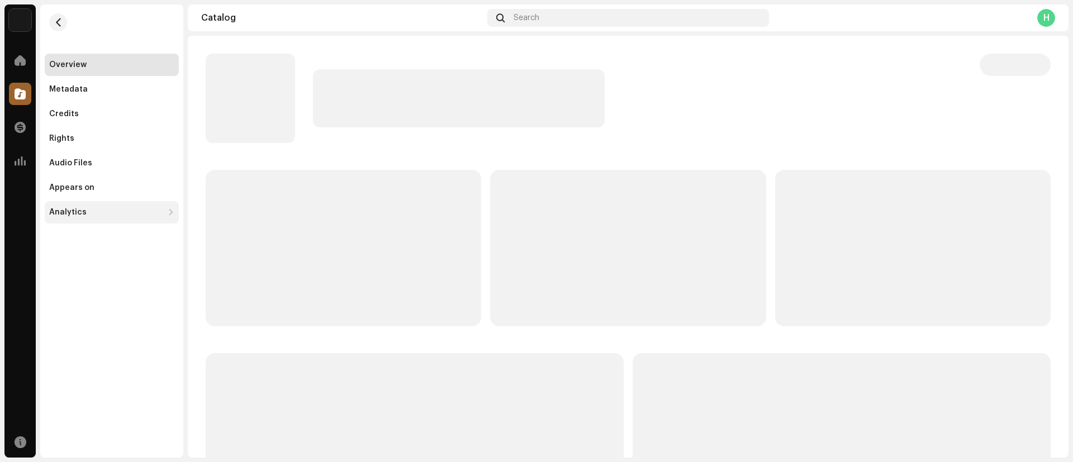
click at [130, 220] on div "Analytics" at bounding box center [112, 212] width 134 height 22
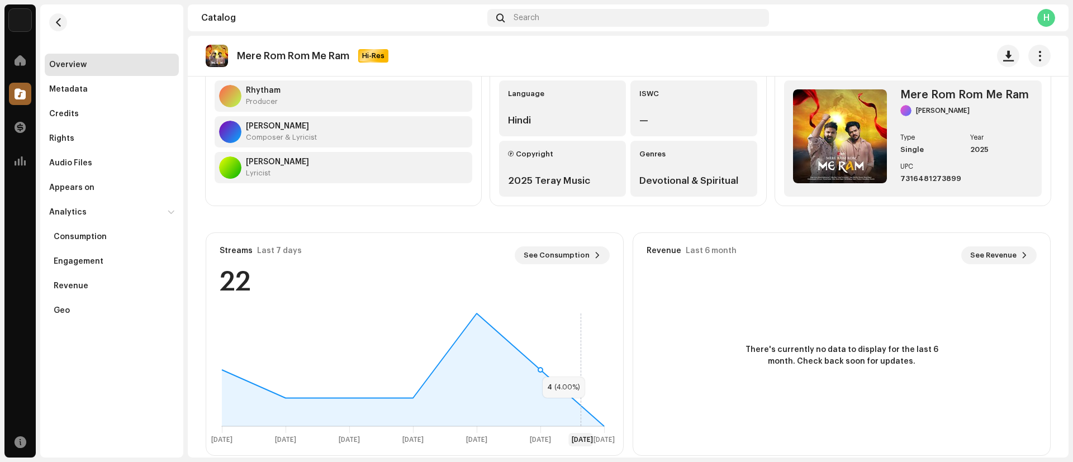
scroll to position [124, 0]
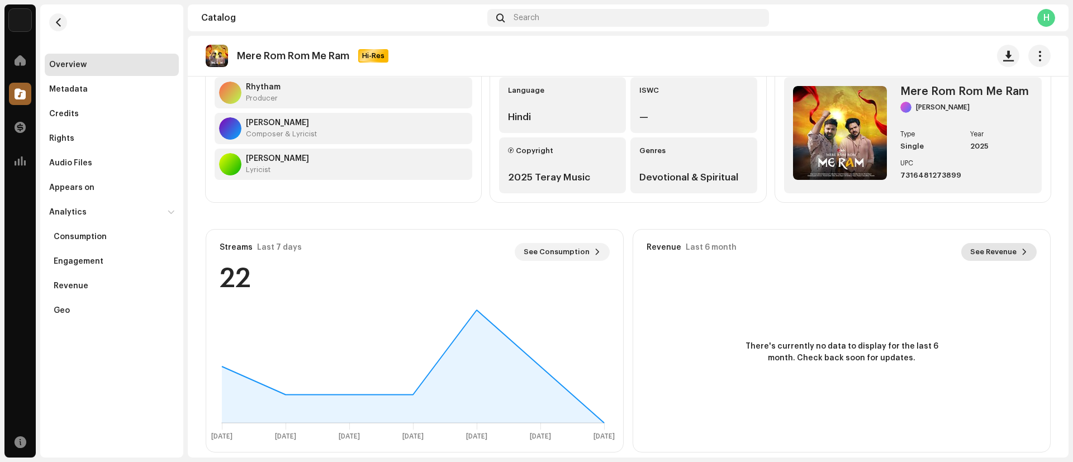
click at [996, 254] on span "See Revenue" at bounding box center [994, 252] width 46 height 22
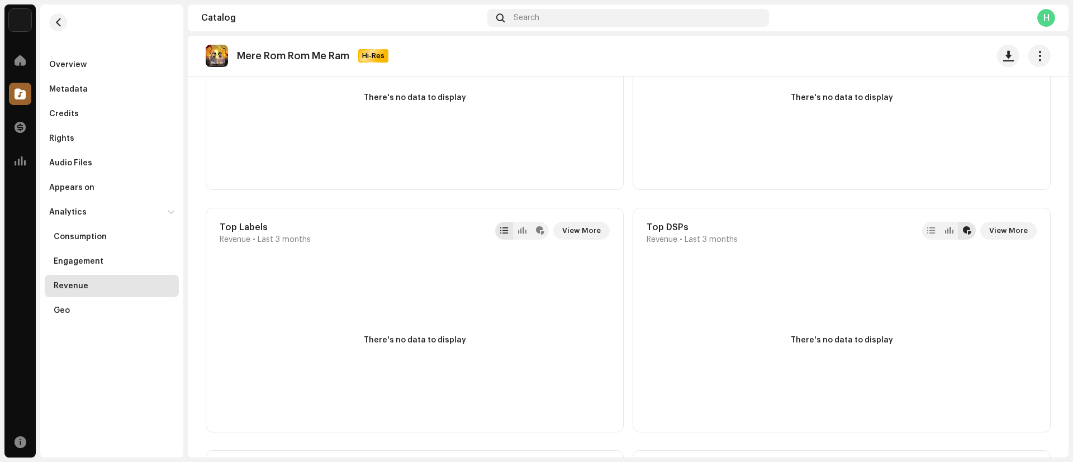
scroll to position [513, 0]
click at [1018, 235] on span "View More" at bounding box center [1009, 230] width 39 height 22
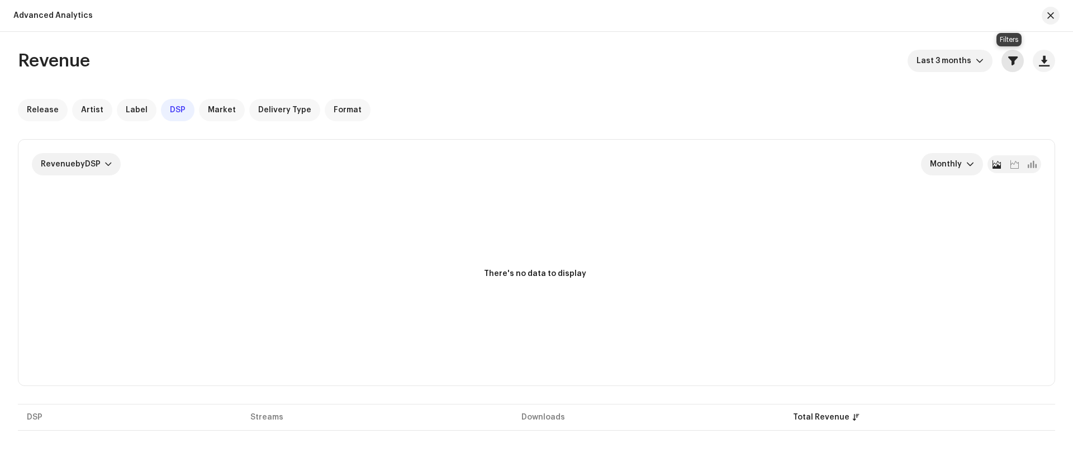
click at [1010, 58] on span "button" at bounding box center [1014, 60] width 10 height 9
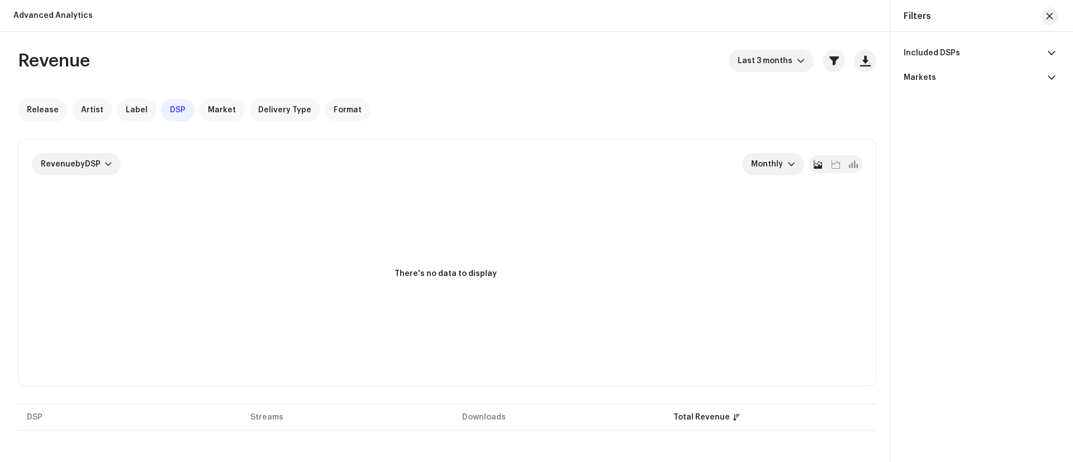
click at [996, 58] on p-accordion-header "Included DSPs" at bounding box center [980, 53] width 152 height 25
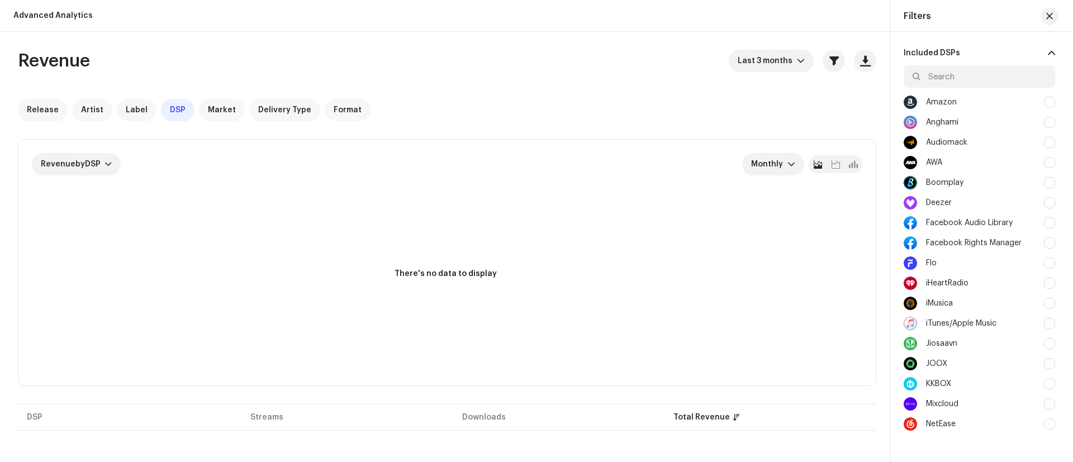
click at [993, 58] on p-accordion-header "Included DSPs" at bounding box center [980, 53] width 152 height 25
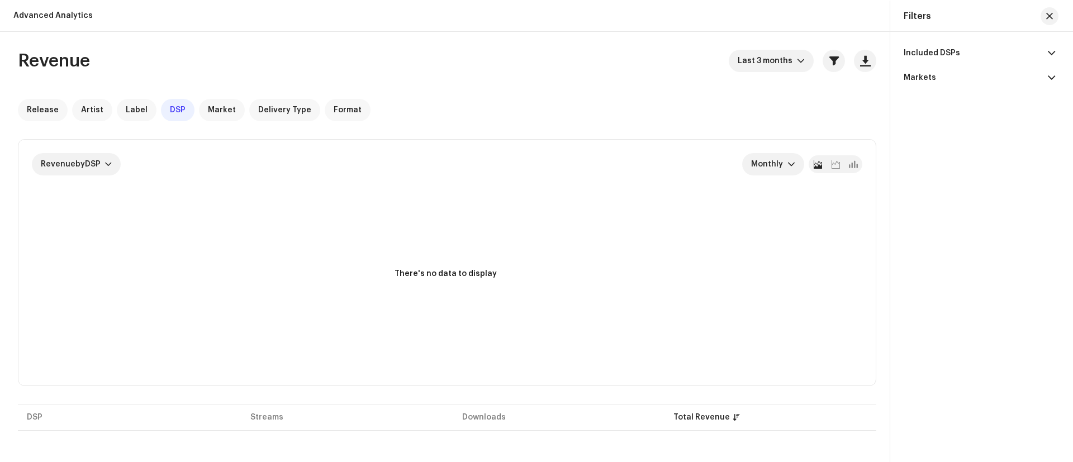
click at [992, 82] on p-accordion-header "Markets" at bounding box center [980, 77] width 152 height 25
click at [972, 59] on p-accordion-header "Included DSPs" at bounding box center [980, 53] width 152 height 25
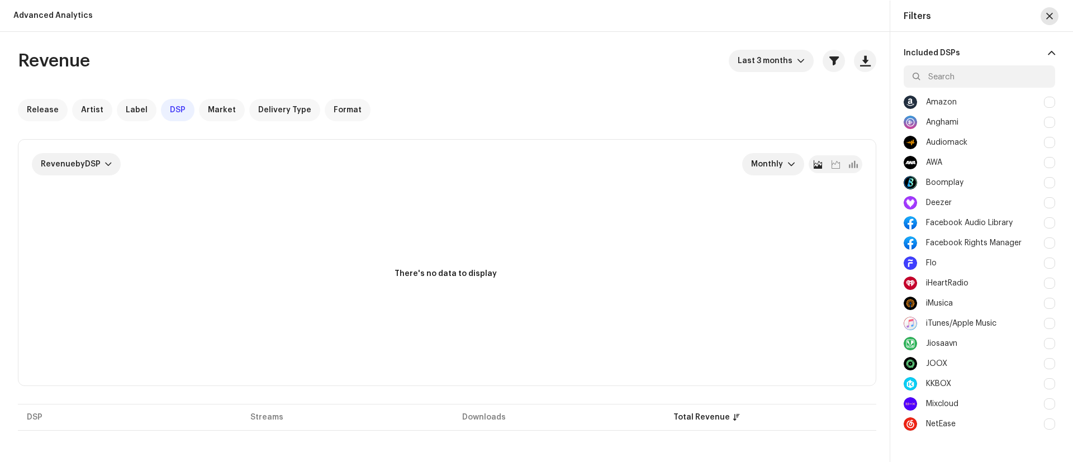
click at [1047, 18] on span "button" at bounding box center [1050, 16] width 7 height 9
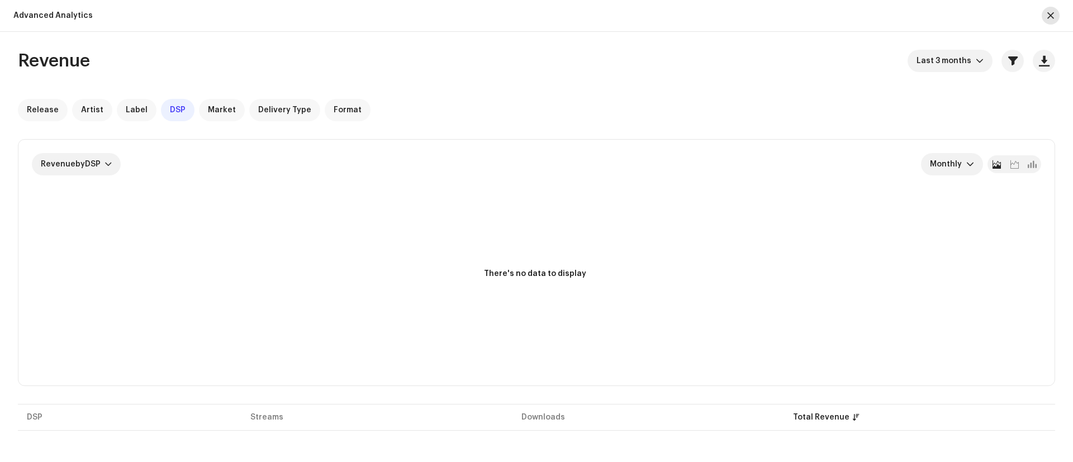
click at [1053, 18] on span "button" at bounding box center [1051, 15] width 7 height 9
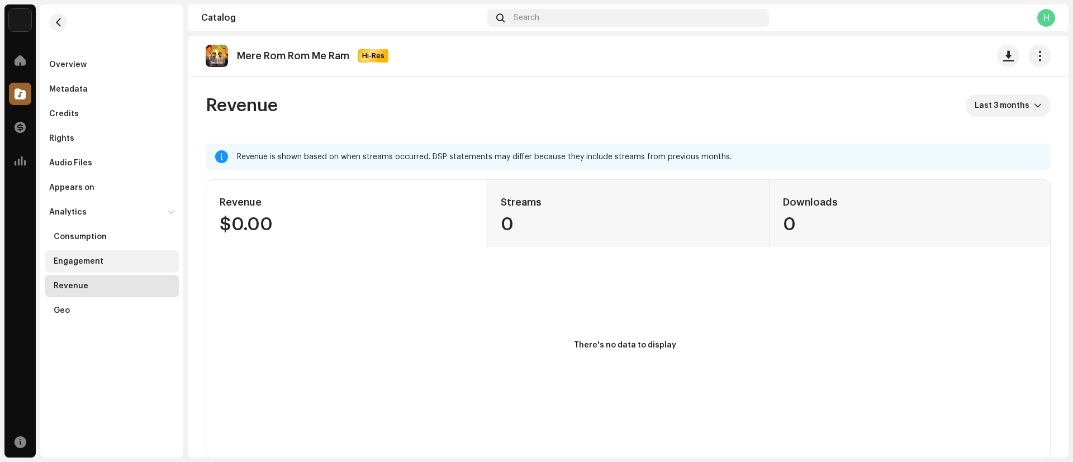
click at [104, 261] on div "Engagement" at bounding box center [114, 261] width 121 height 9
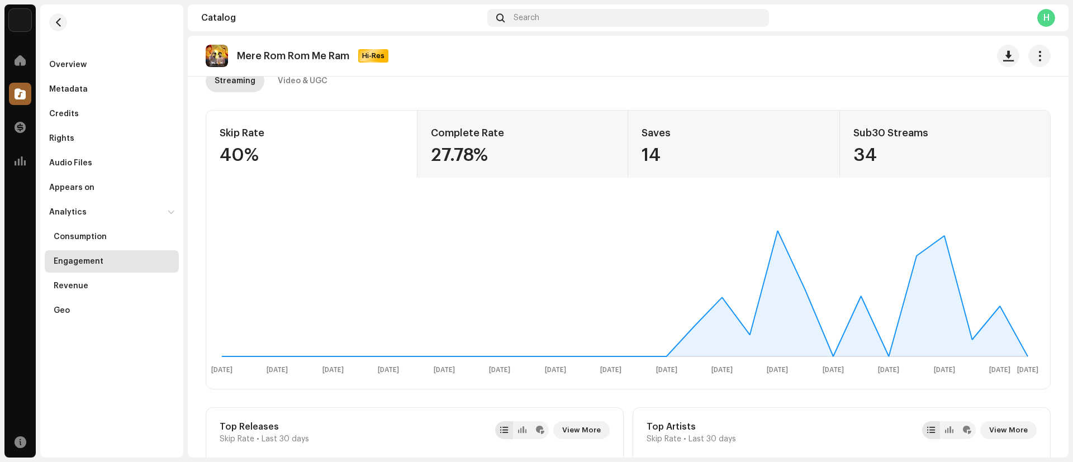
scroll to position [72, 0]
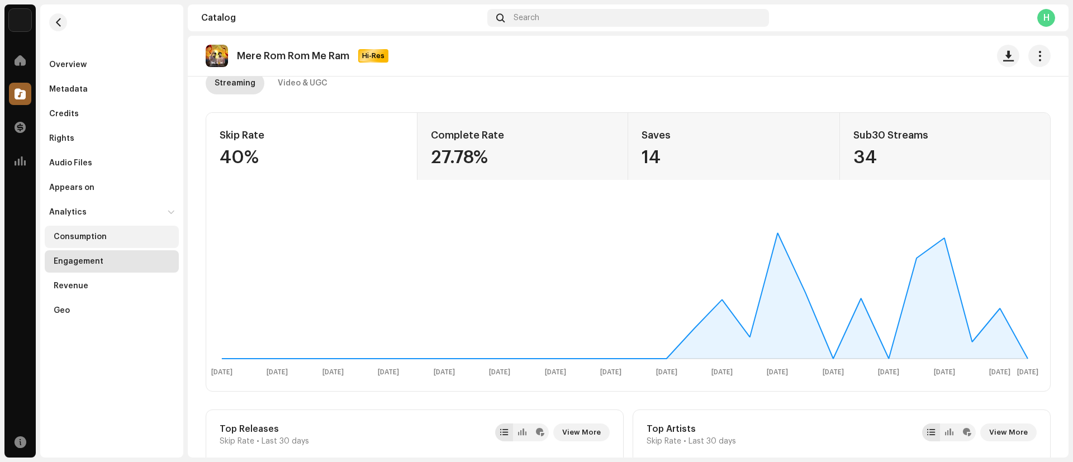
click at [91, 234] on div "Consumption" at bounding box center [80, 237] width 53 height 9
